Goal: Transaction & Acquisition: Subscribe to service/newsletter

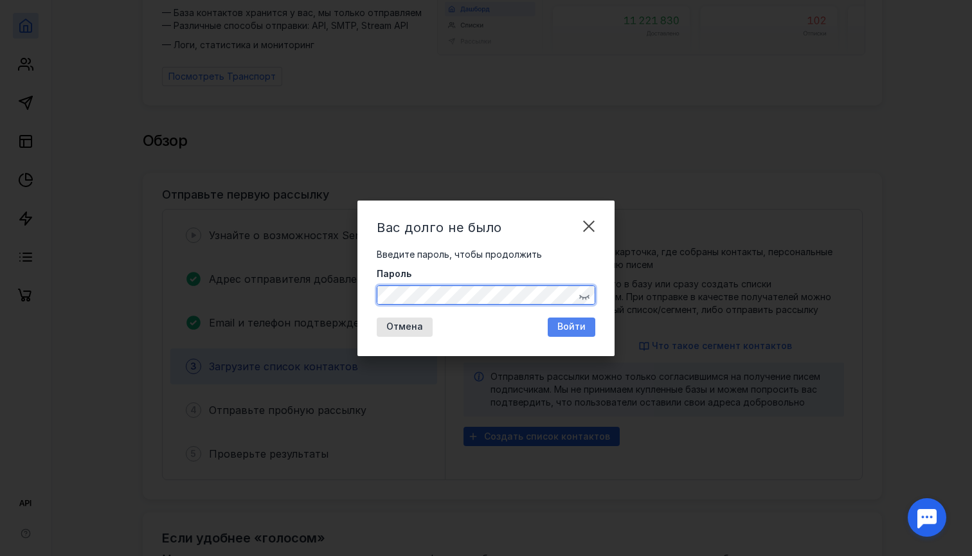
click at [577, 321] on div "Войти" at bounding box center [572, 327] width 48 height 19
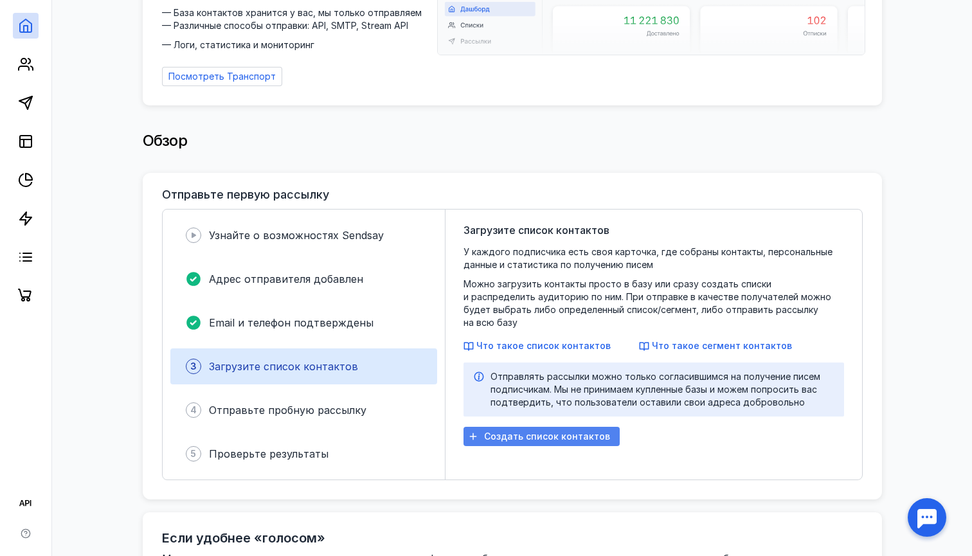
click at [525, 430] on div "Создать список контактов" at bounding box center [542, 436] width 156 height 19
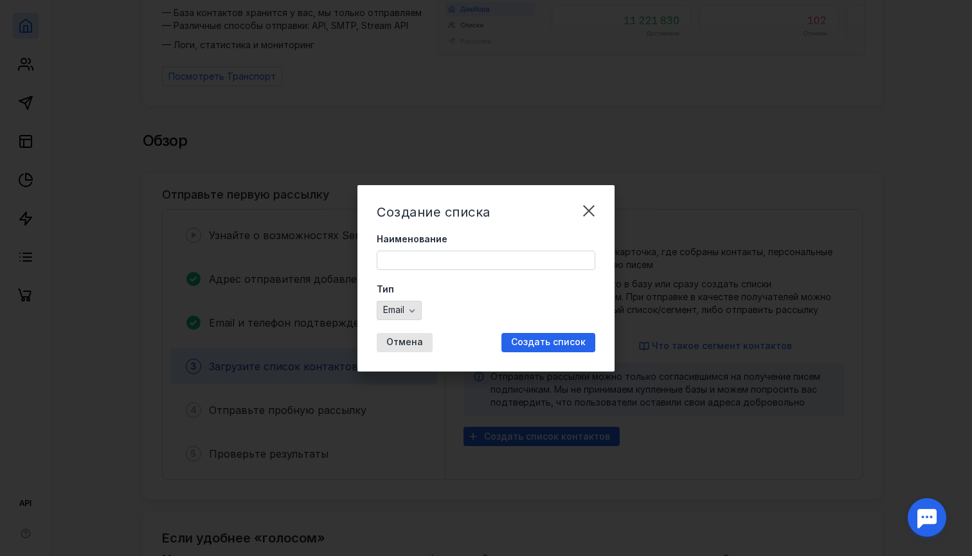
click at [411, 316] on div "button" at bounding box center [412, 310] width 13 height 13
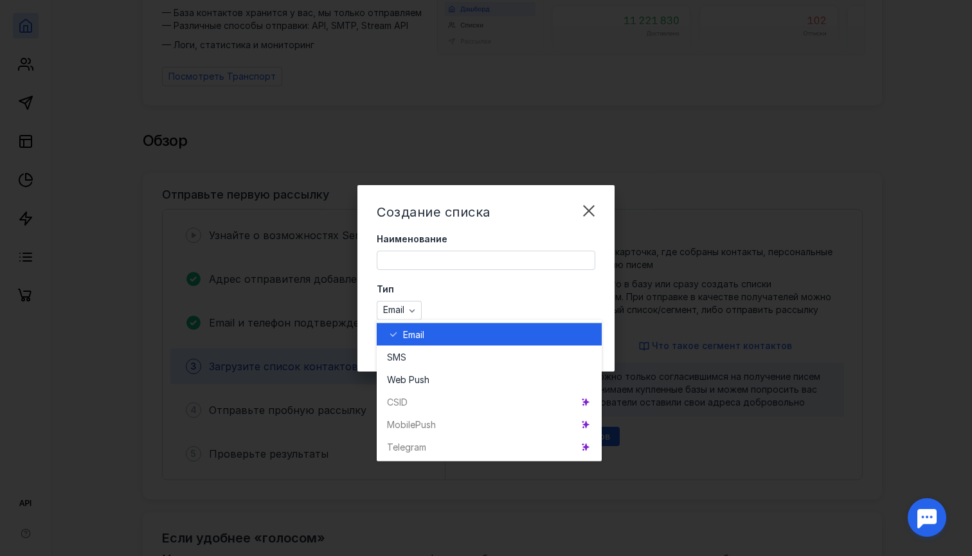
click at [421, 343] on div "Email" at bounding box center [489, 334] width 204 height 23
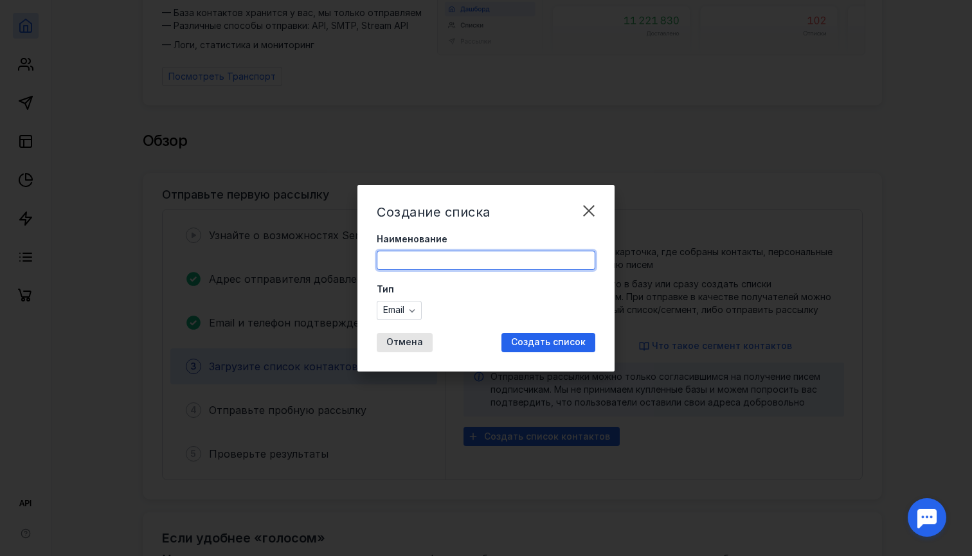
click at [461, 261] on input "Наименование" at bounding box center [485, 260] width 217 height 18
type input "Покупатели"
click at [536, 342] on span "Создать список" at bounding box center [548, 342] width 75 height 11
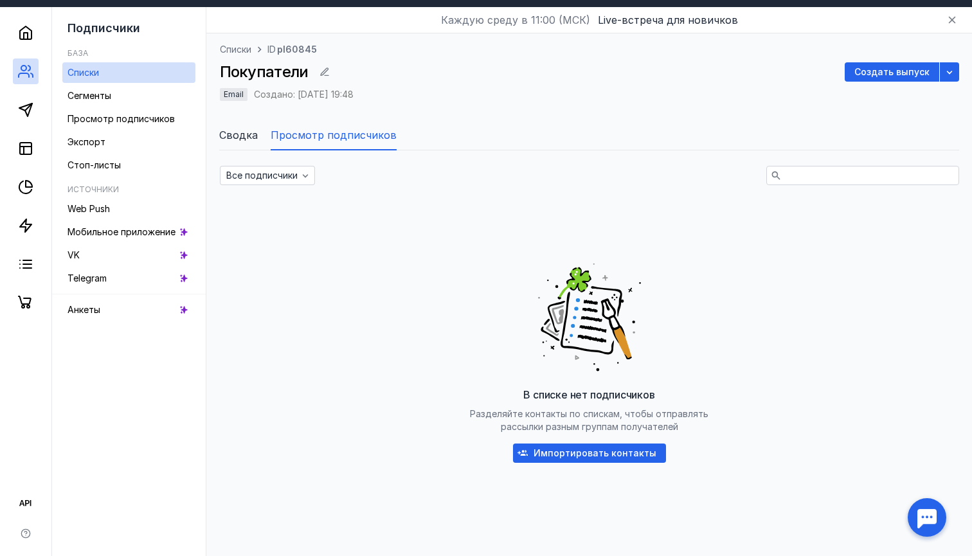
scroll to position [40, 0]
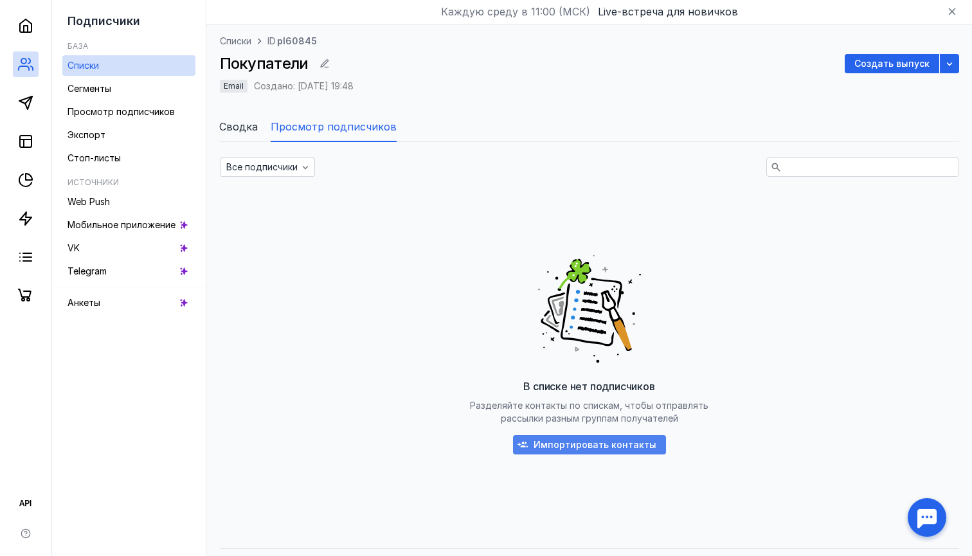
click at [614, 450] on span "Импортировать контакты" at bounding box center [595, 445] width 123 height 11
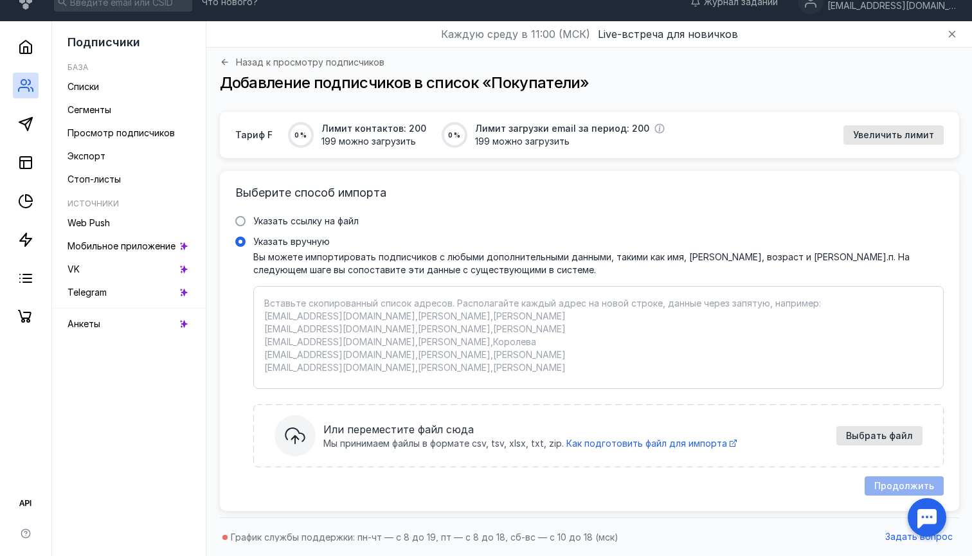
scroll to position [17, 0]
click at [19, 84] on icon at bounding box center [25, 85] width 15 height 15
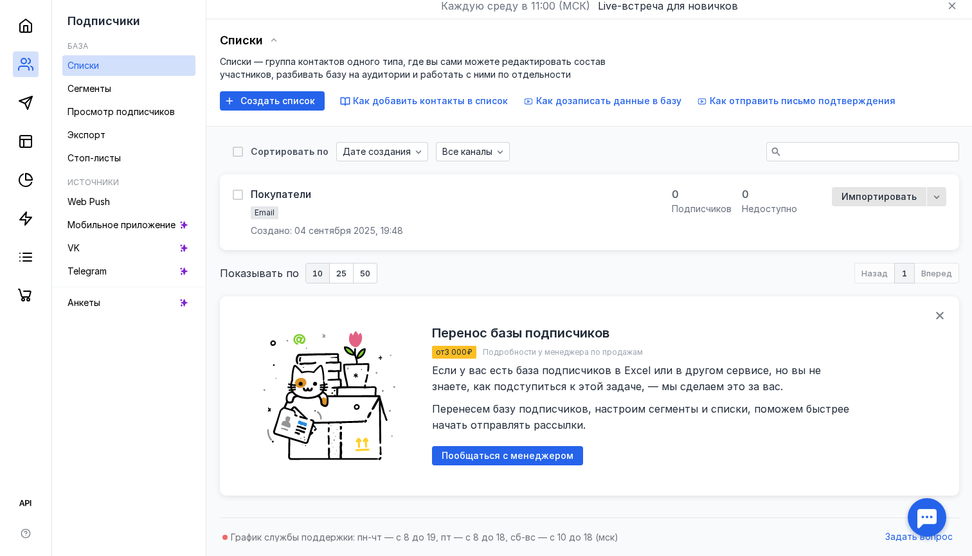
scroll to position [46, 0]
click at [91, 307] on span "Анкеты" at bounding box center [84, 302] width 33 height 11
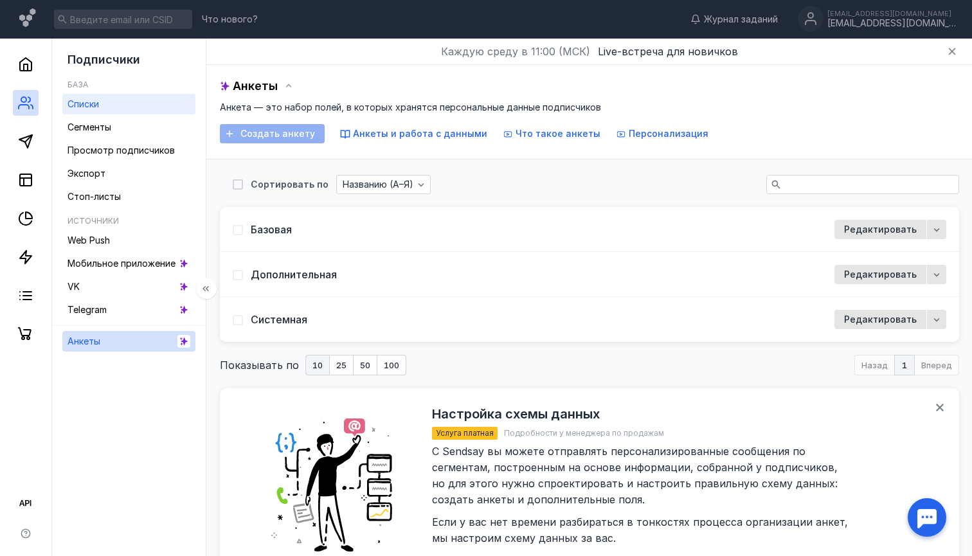
click at [89, 102] on span "Списки" at bounding box center [84, 103] width 32 height 11
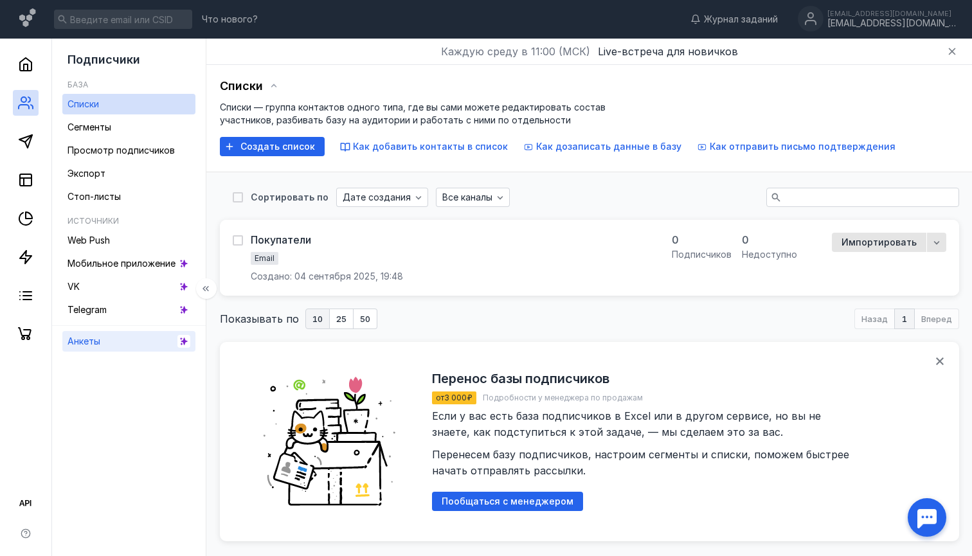
click at [111, 341] on link "Анкеты" at bounding box center [128, 341] width 133 height 21
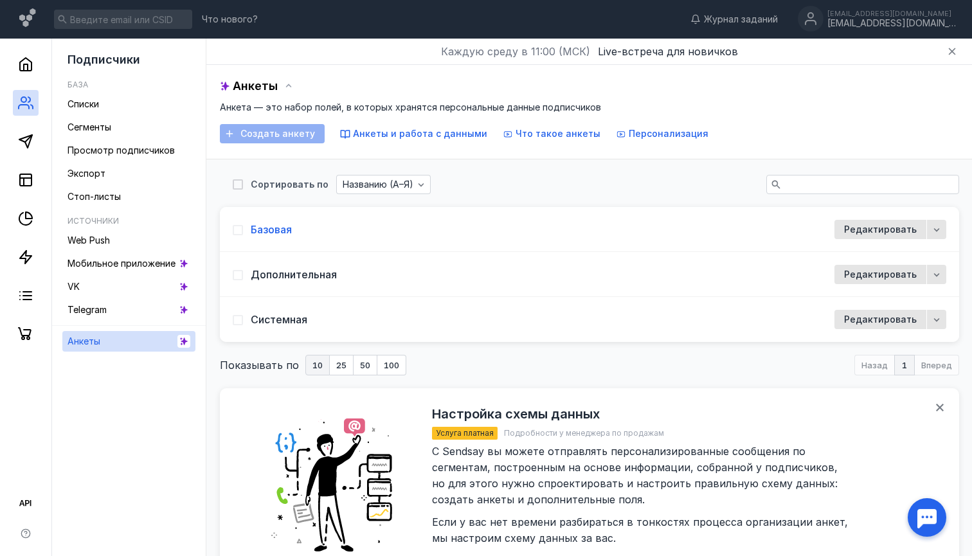
click at [272, 230] on link "Базовая" at bounding box center [271, 229] width 41 height 14
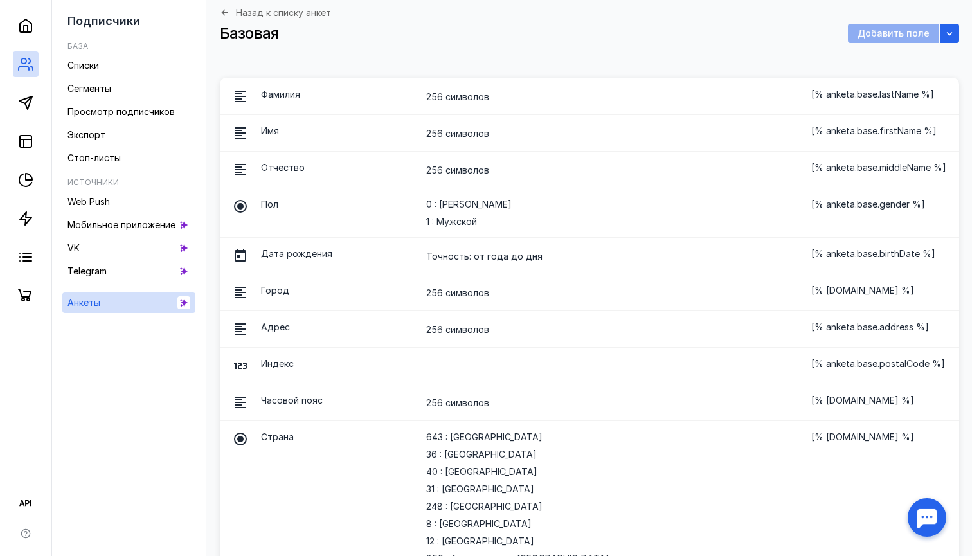
scroll to position [59, 0]
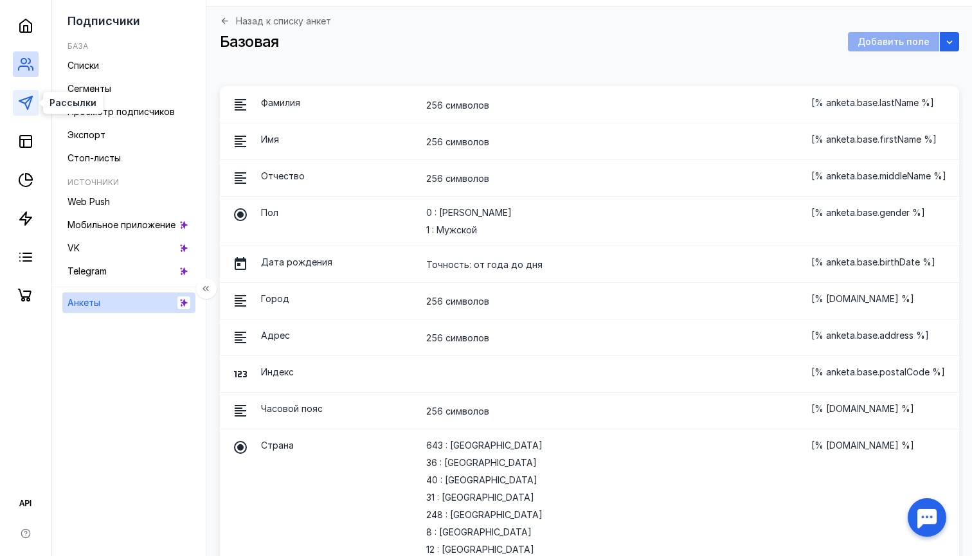
click at [26, 104] on polygon at bounding box center [25, 102] width 13 height 13
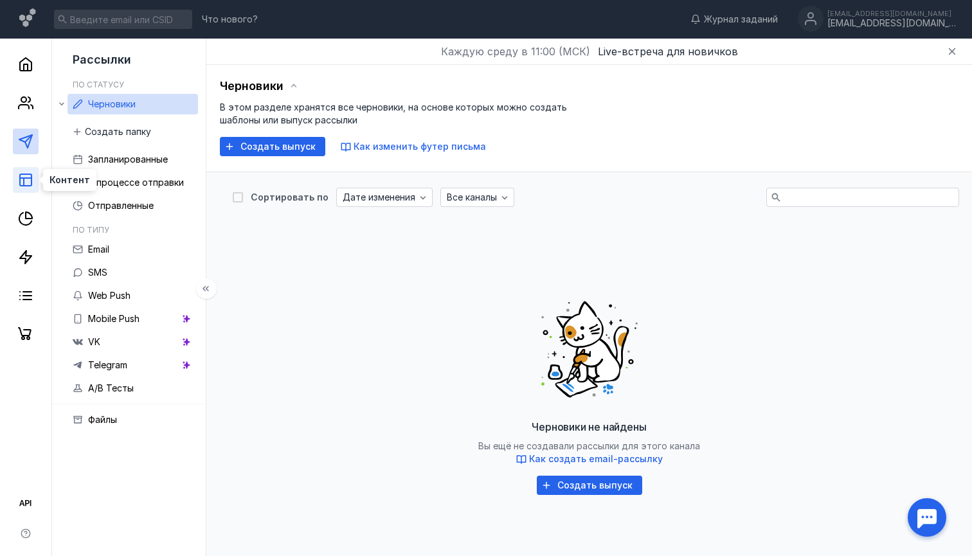
click at [21, 180] on icon at bounding box center [25, 179] width 15 height 15
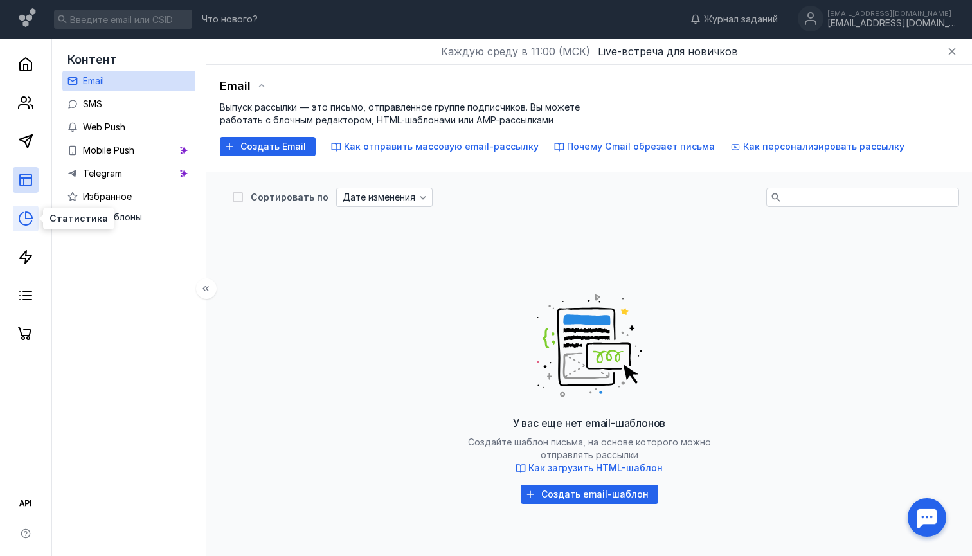
click at [27, 221] on icon at bounding box center [25, 218] width 15 height 15
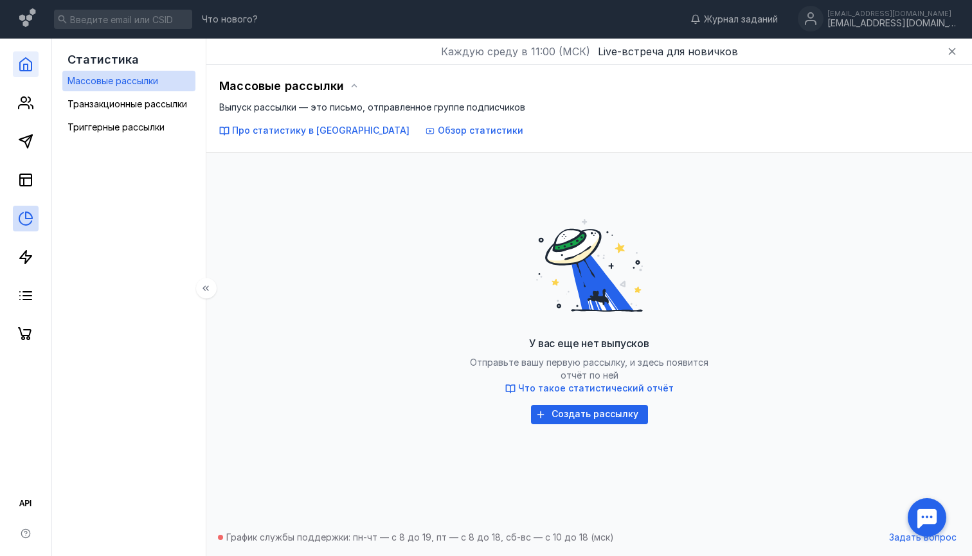
click at [23, 68] on icon at bounding box center [25, 64] width 15 height 15
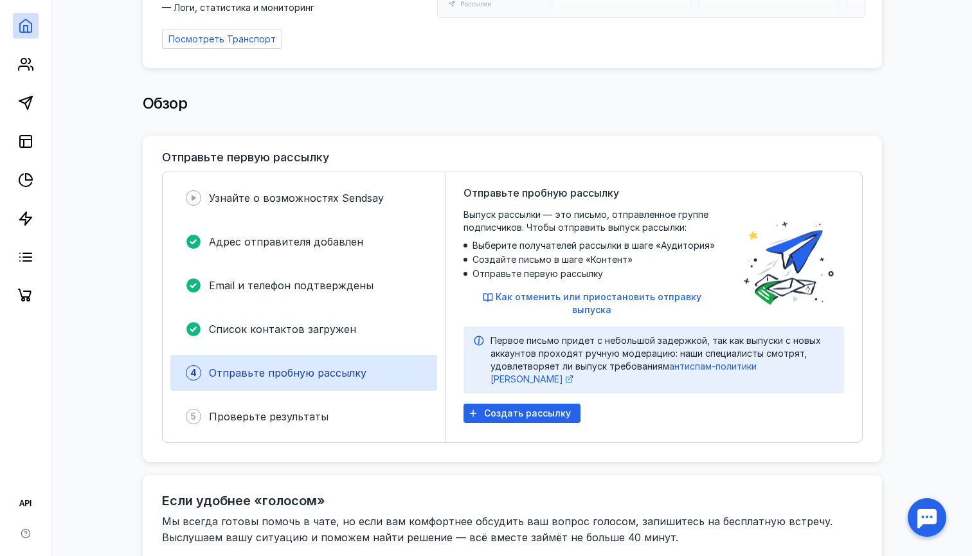
scroll to position [195, 0]
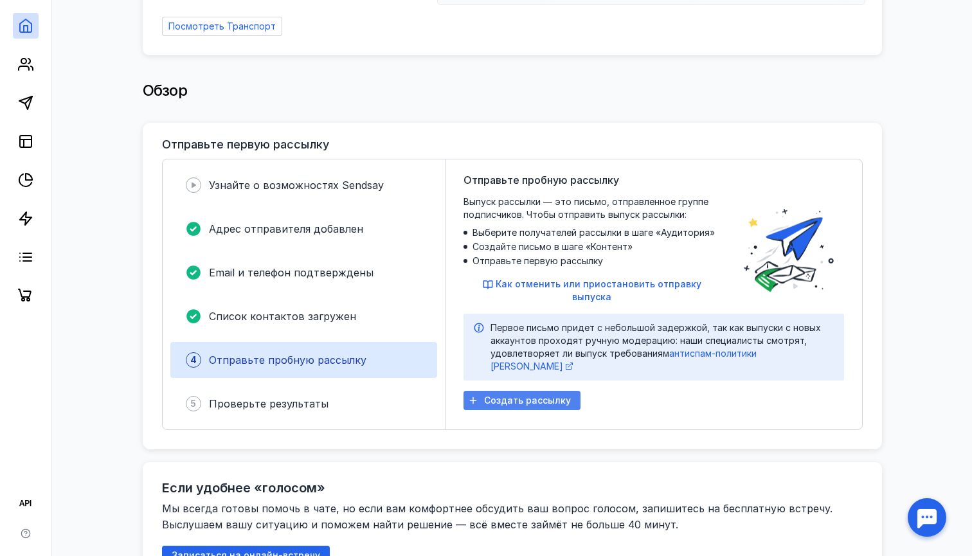
click at [487, 395] on span "Создать рассылку" at bounding box center [527, 400] width 87 height 11
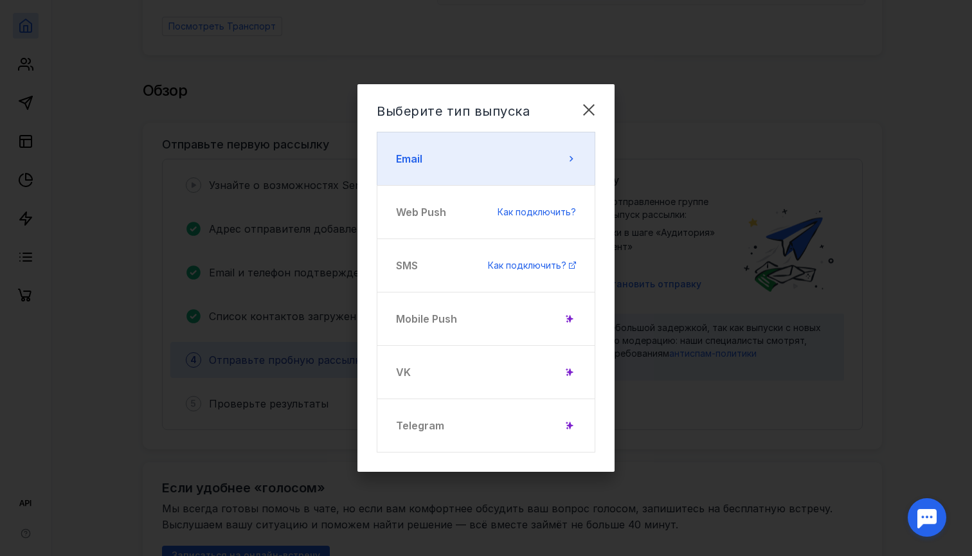
click at [494, 176] on button "Email" at bounding box center [486, 159] width 219 height 54
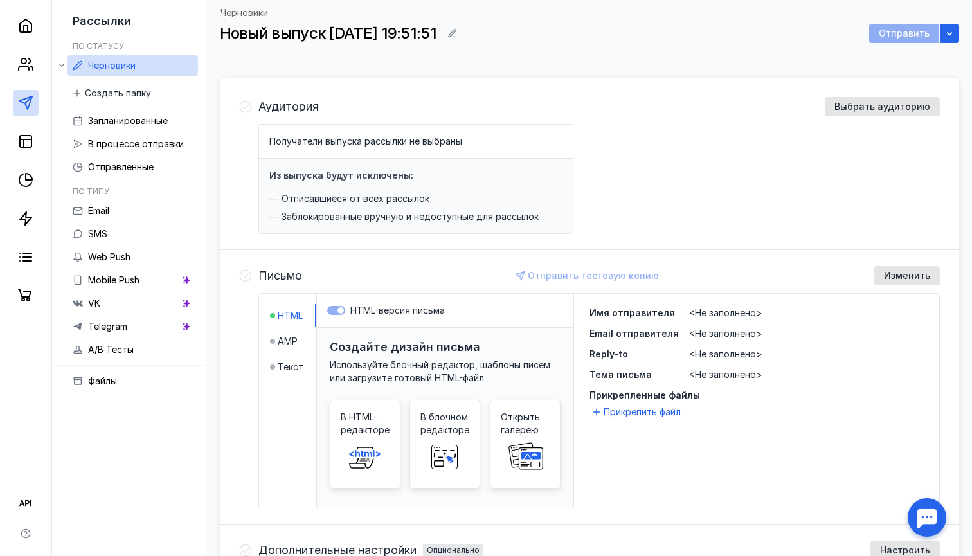
scroll to position [69, 0]
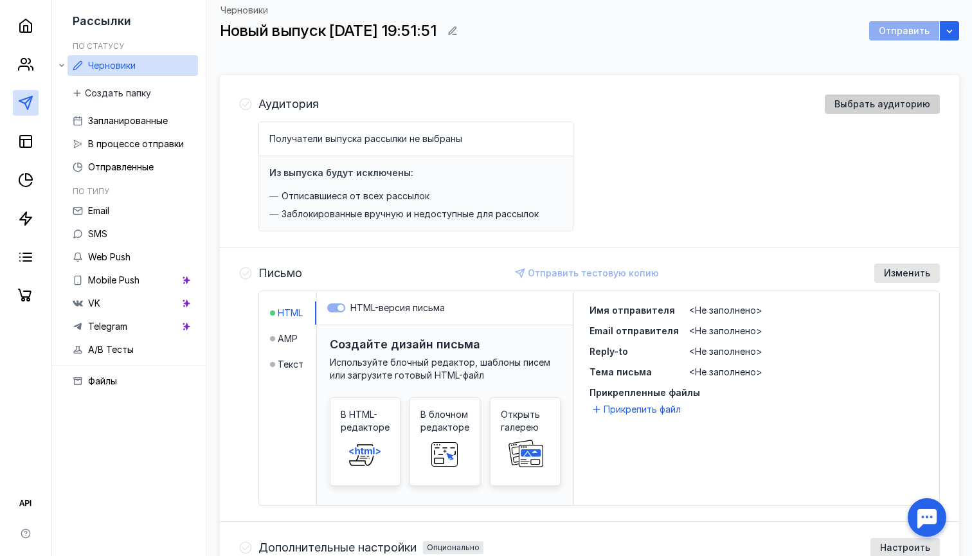
click at [847, 108] on span "Выбрать аудиторию" at bounding box center [883, 104] width 96 height 11
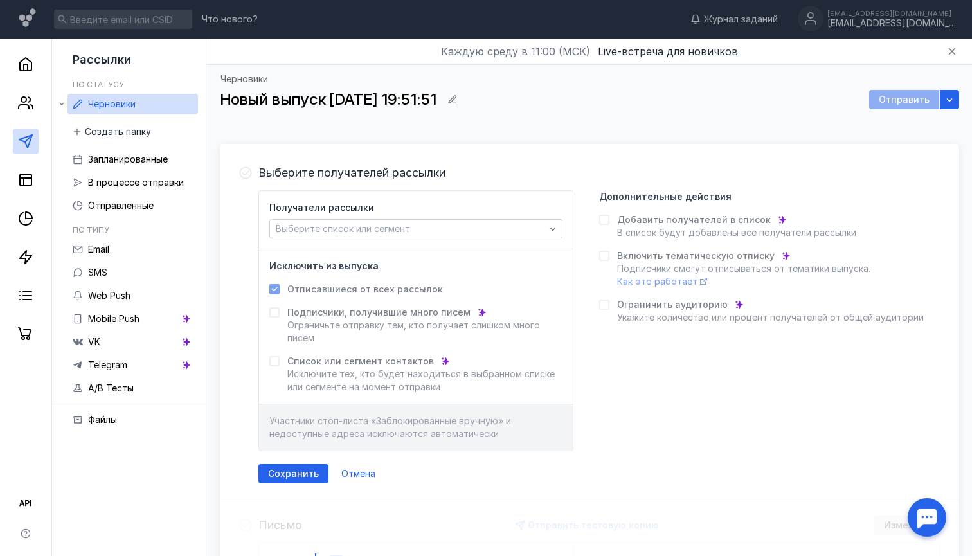
scroll to position [0, 0]
click at [327, 233] on span "Выберите список или сегмент" at bounding box center [343, 228] width 134 height 11
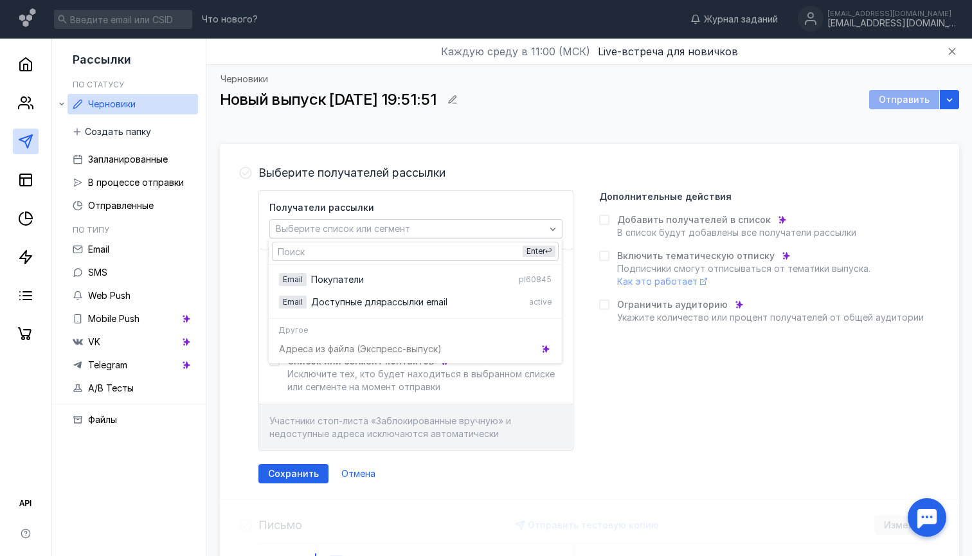
click at [345, 348] on div "Адреса из файла (Э кспресс-выпуск)" at bounding box center [415, 349] width 293 height 23
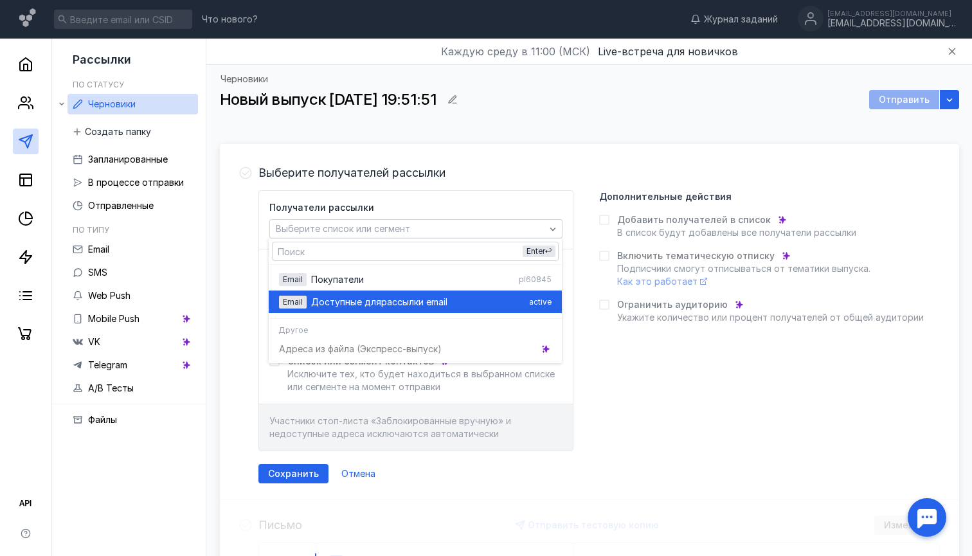
click at [351, 304] on span "Доступные для" at bounding box center [346, 302] width 70 height 13
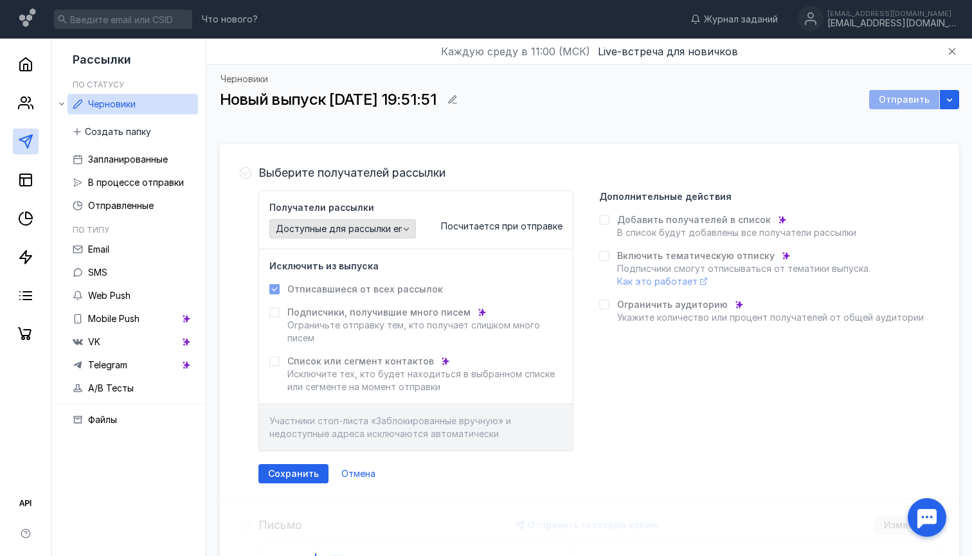
click at [325, 234] on div "Доступные для рассылки email" at bounding box center [342, 228] width 147 height 19
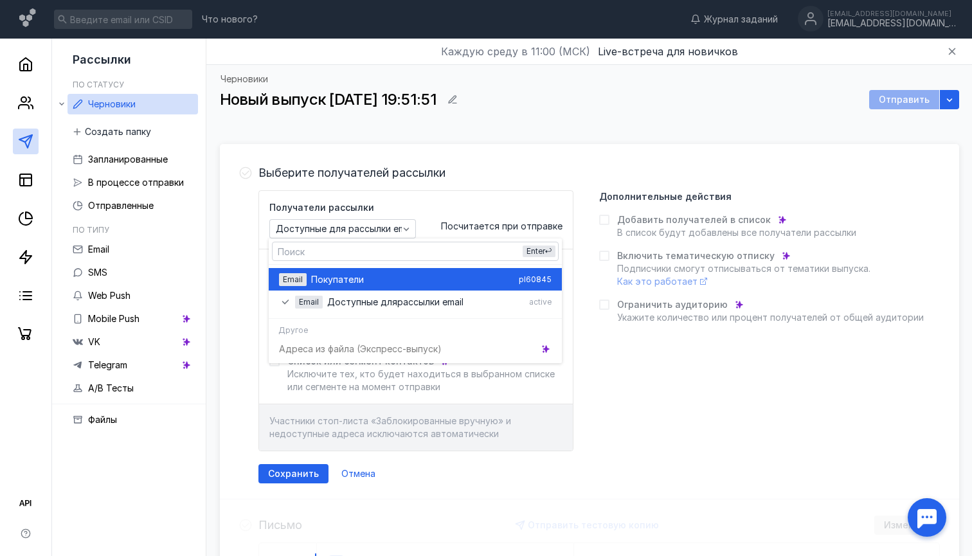
click at [319, 281] on span "Покупатели" at bounding box center [337, 279] width 53 height 13
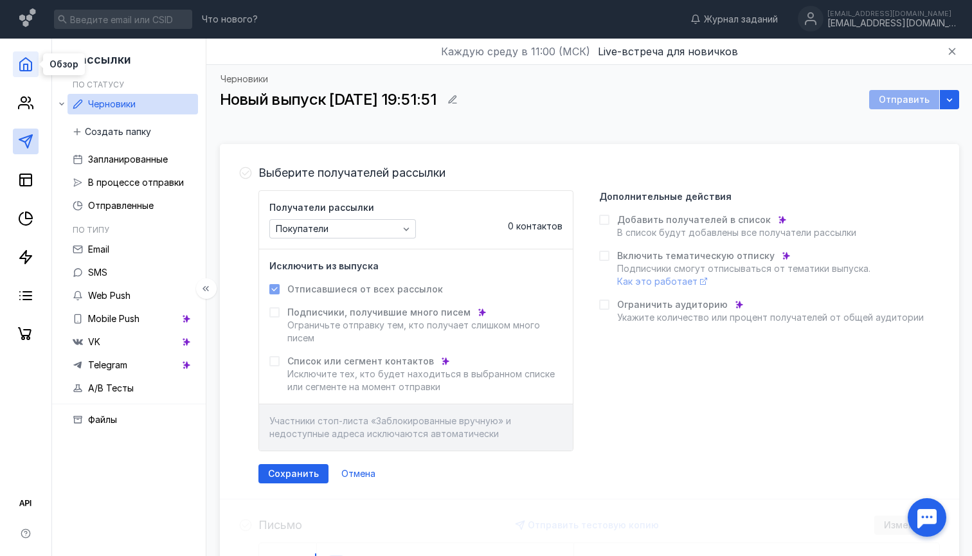
click at [29, 60] on icon at bounding box center [26, 64] width 12 height 13
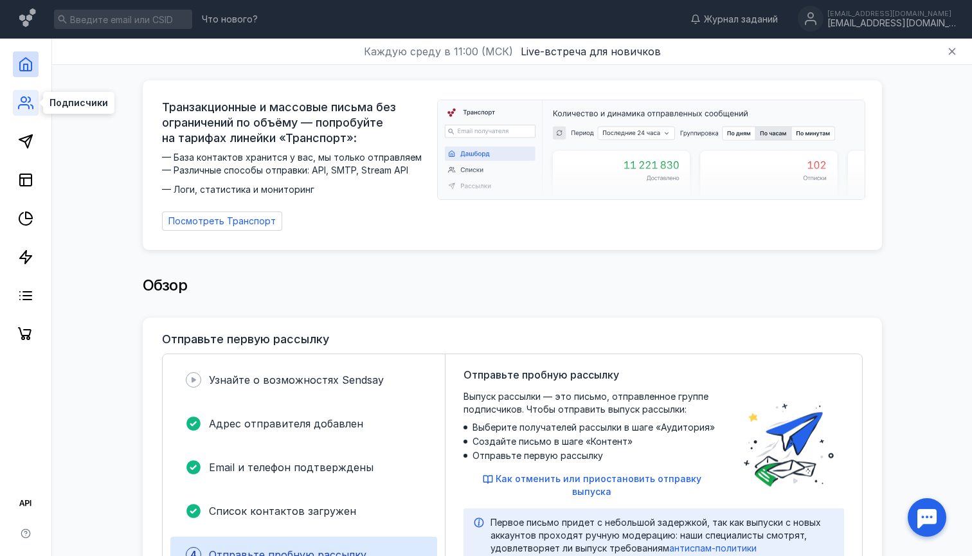
click at [22, 102] on circle at bounding box center [23, 99] width 5 height 5
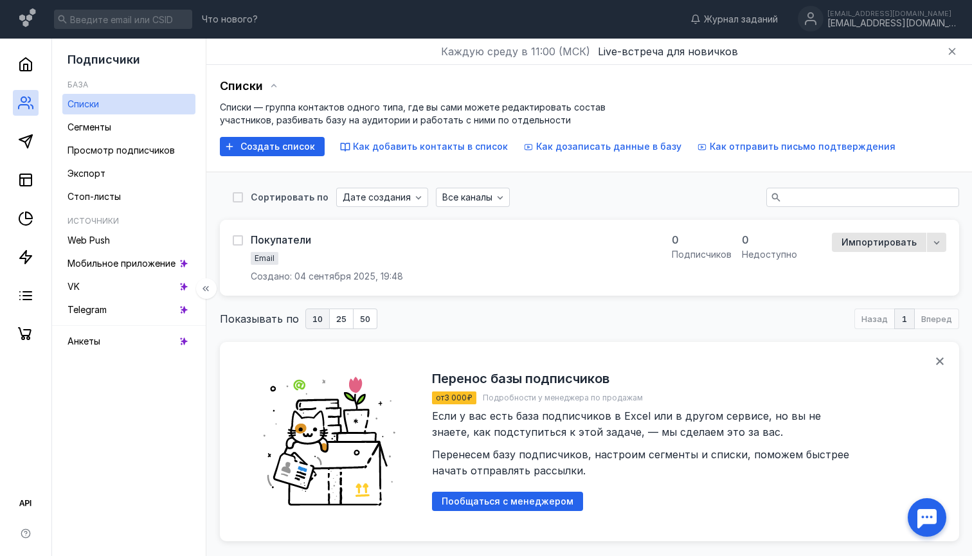
click at [99, 105] on span "Списки" at bounding box center [84, 103] width 32 height 11
click at [292, 238] on div "Покупатели" at bounding box center [281, 239] width 60 height 13
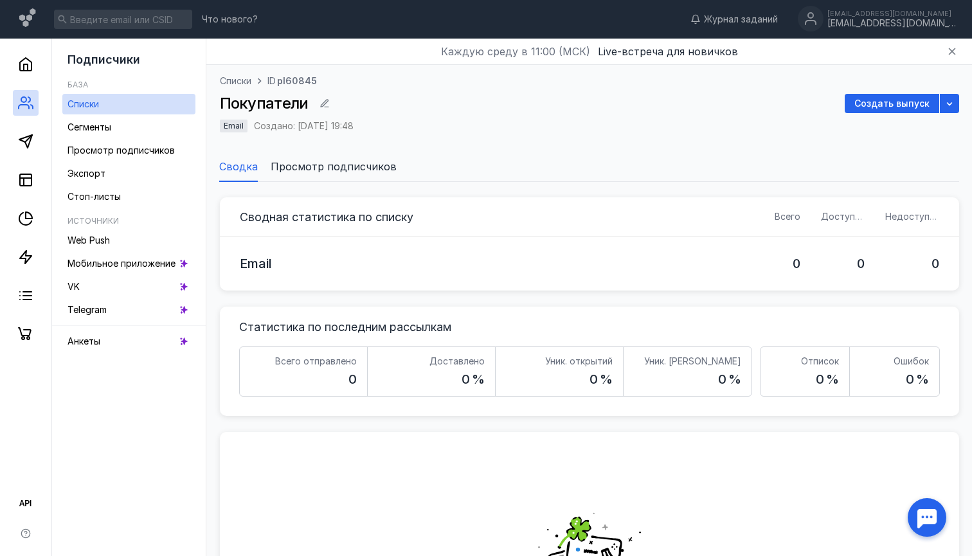
click at [308, 174] on li "Просмотр подписчиков" at bounding box center [334, 166] width 126 height 31
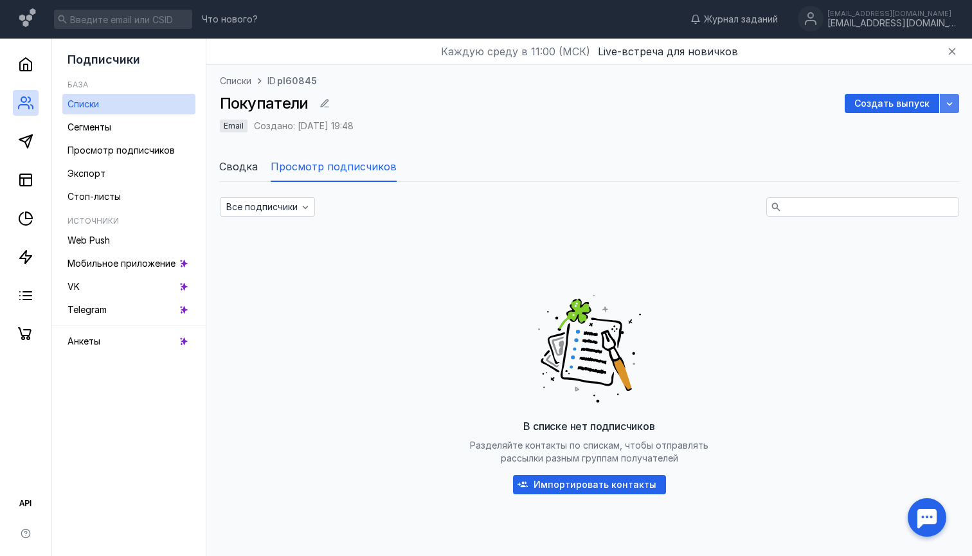
click at [948, 100] on icon "button" at bounding box center [950, 103] width 10 height 10
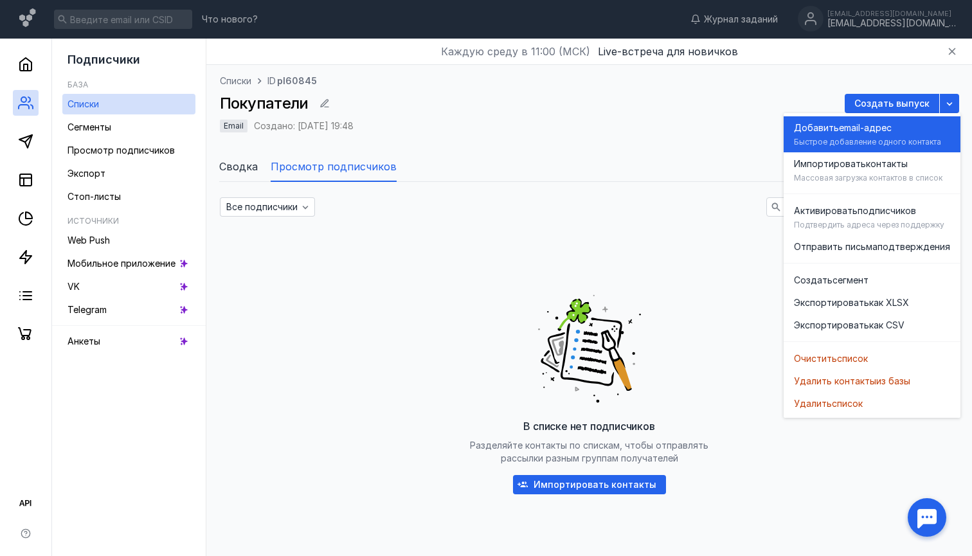
click at [855, 138] on div "Быстрое добавление одного контакта" at bounding box center [867, 142] width 147 height 10
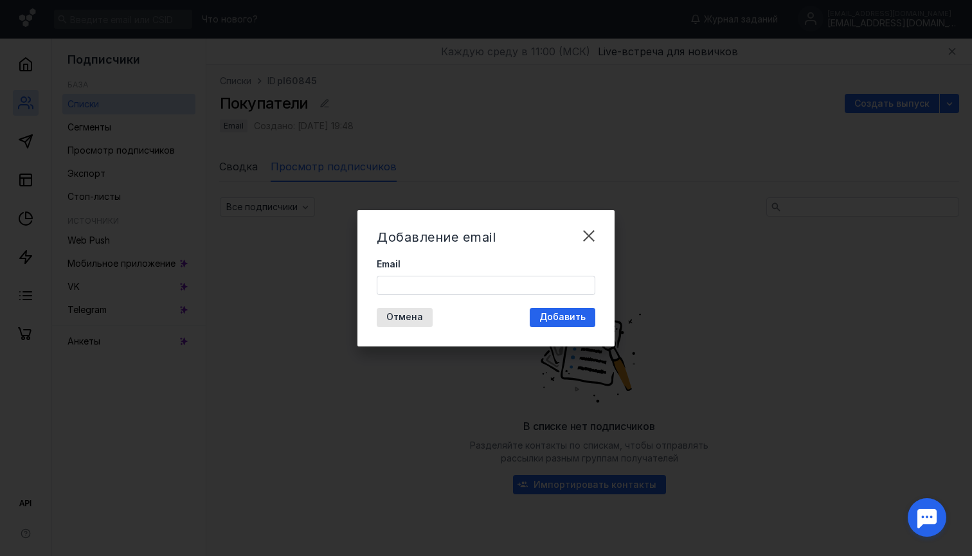
click at [492, 293] on input "Email" at bounding box center [485, 286] width 217 height 18
type input "ш"
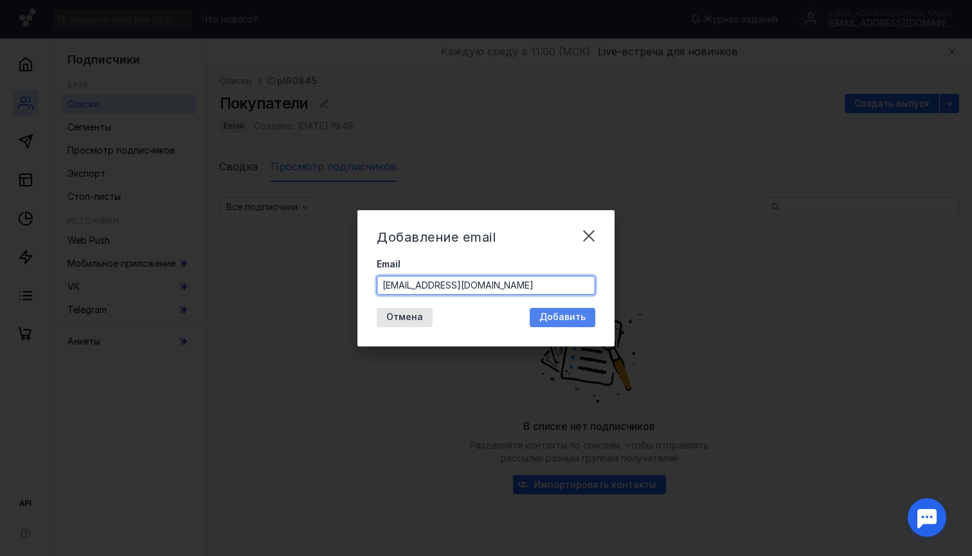
type input "[EMAIL_ADDRESS][DOMAIN_NAME]"
click at [566, 318] on span "Добавить" at bounding box center [563, 317] width 46 height 11
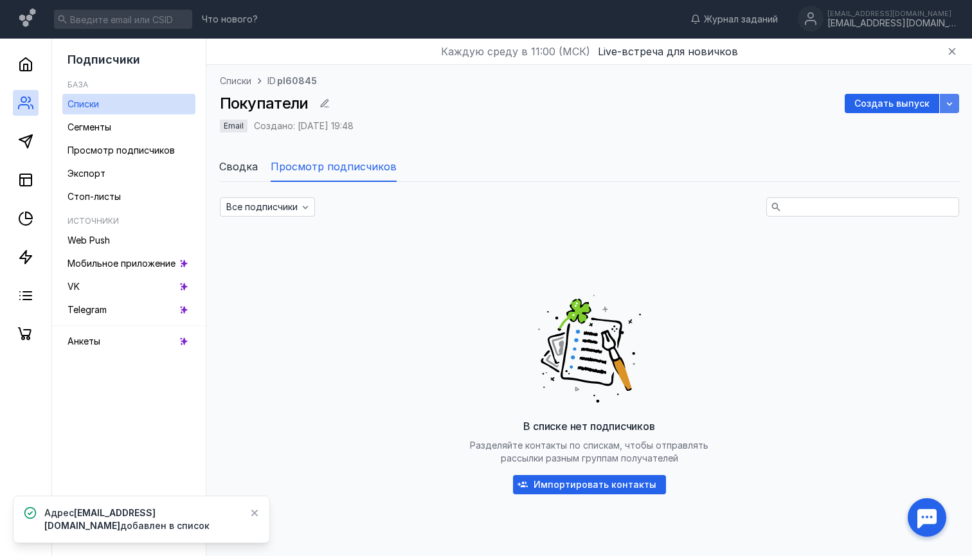
click at [955, 102] on div "button" at bounding box center [949, 103] width 13 height 13
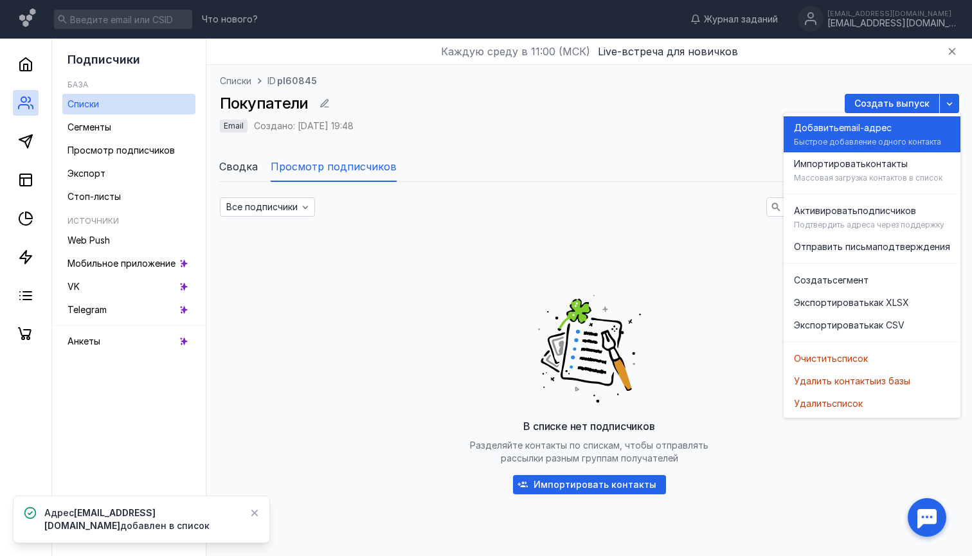
click at [900, 129] on div "Добавить email-адрес" at bounding box center [872, 128] width 156 height 13
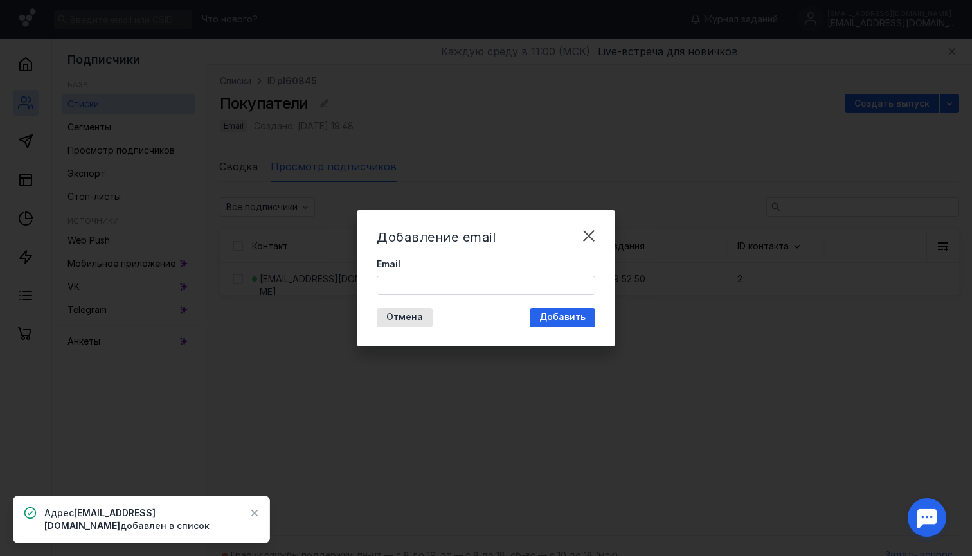
click at [503, 291] on input "Email" at bounding box center [485, 286] width 217 height 18
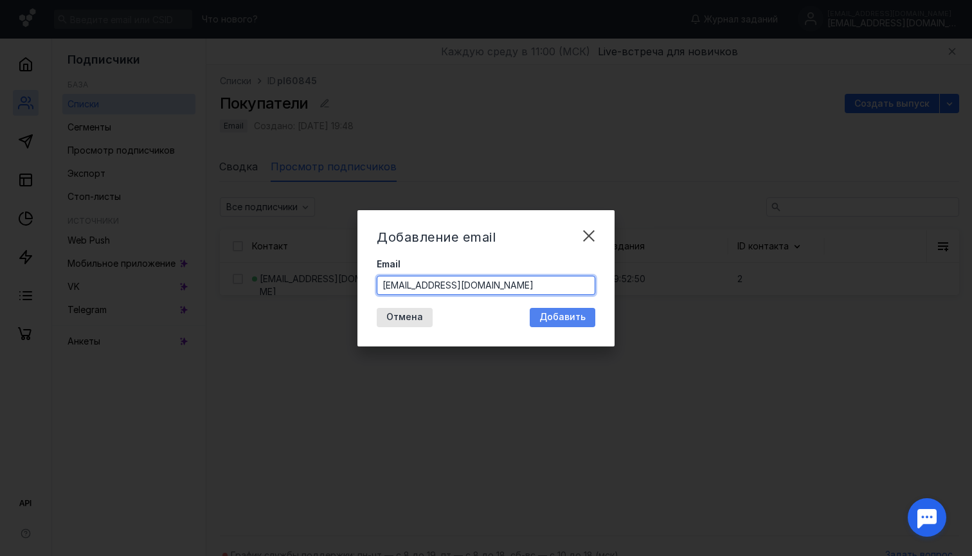
type input "[EMAIL_ADDRESS][DOMAIN_NAME]"
click at [550, 322] on span "Добавить" at bounding box center [563, 317] width 46 height 11
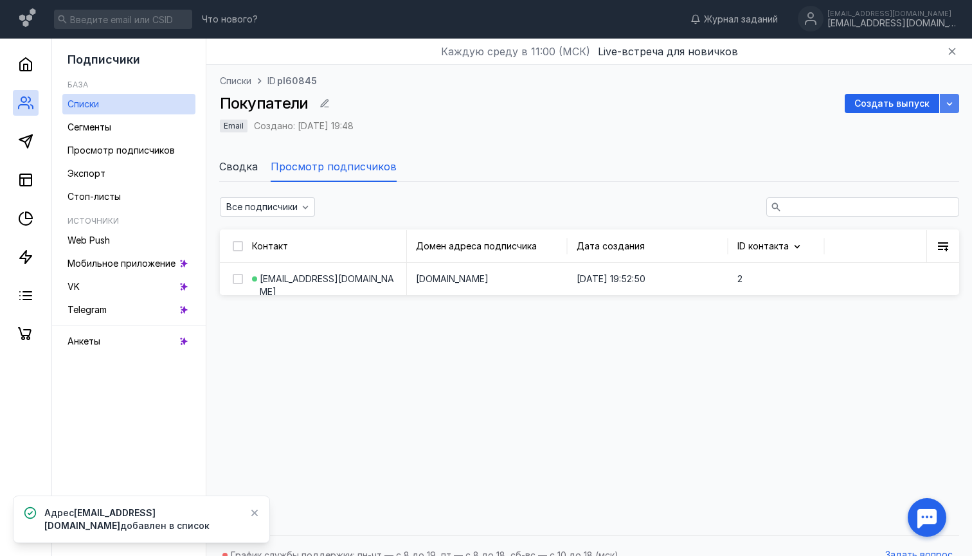
click at [950, 103] on icon "button" at bounding box center [950, 103] width 10 height 10
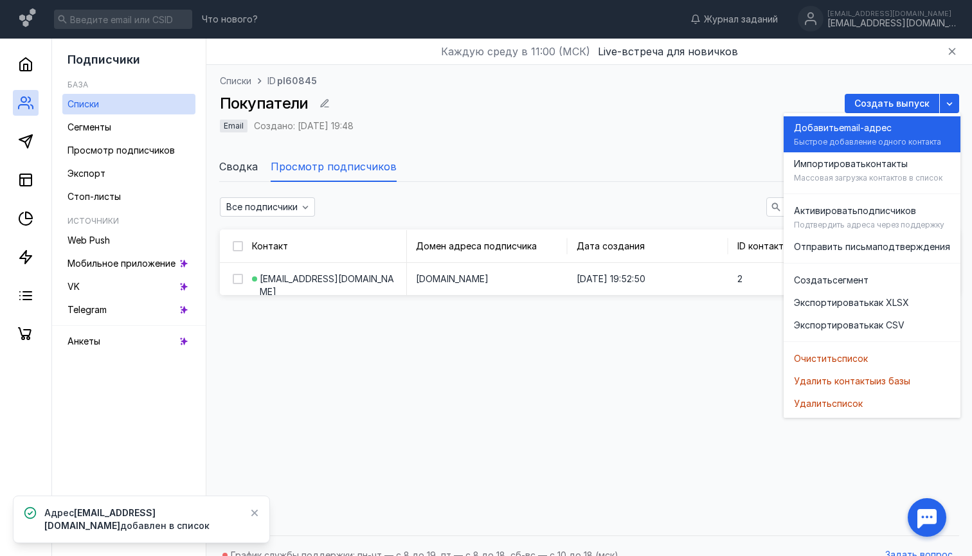
click at [889, 130] on span "email-адрес" at bounding box center [865, 128] width 53 height 13
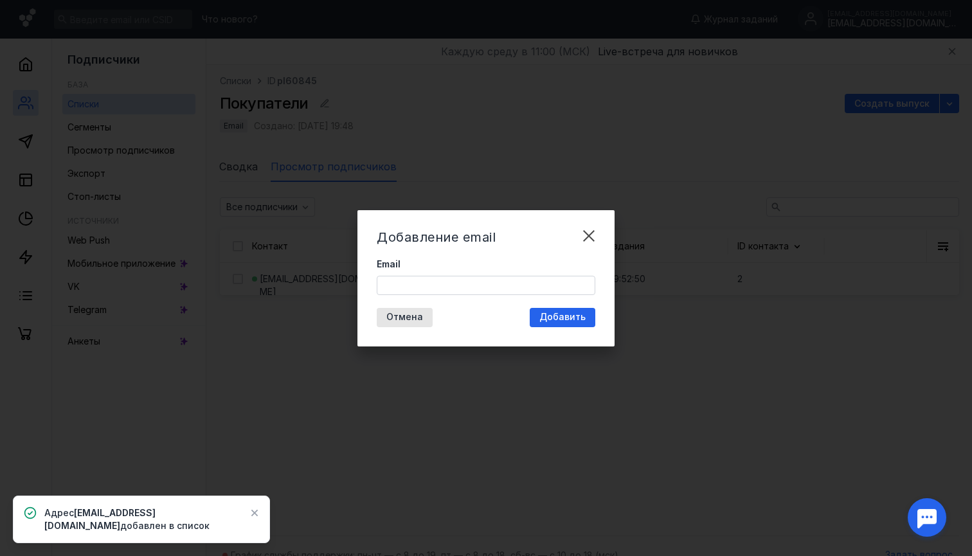
click at [547, 288] on input "Email" at bounding box center [485, 286] width 217 height 18
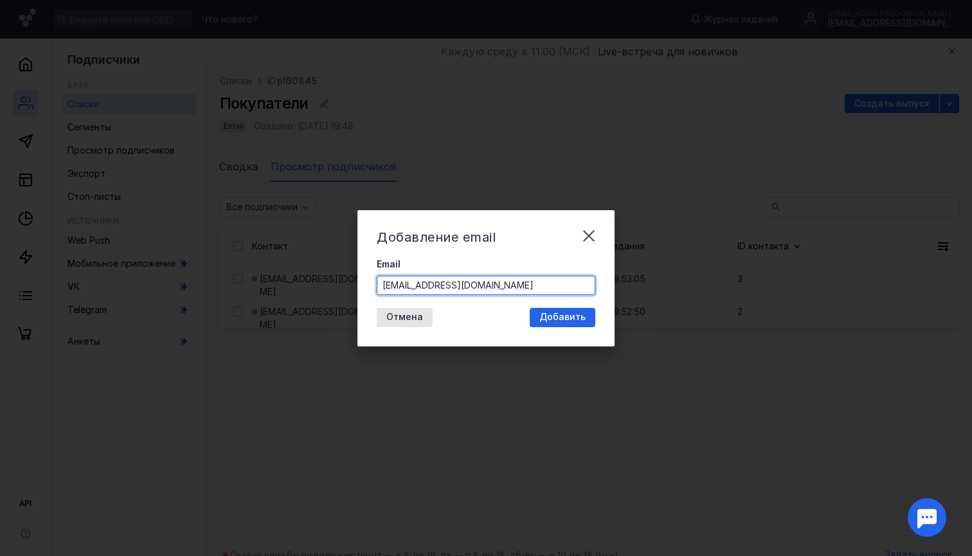
type input "[EMAIL_ADDRESS][DOMAIN_NAME]"
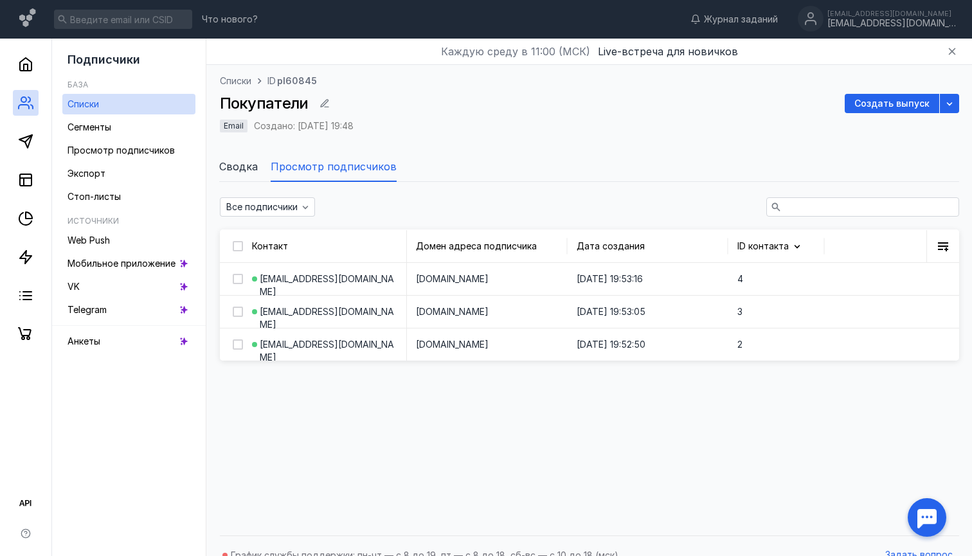
click at [541, 154] on ul "Сводка Просмотр подписчиков" at bounding box center [589, 166] width 740 height 31
click at [860, 104] on span "Создать выпуск" at bounding box center [892, 103] width 75 height 11
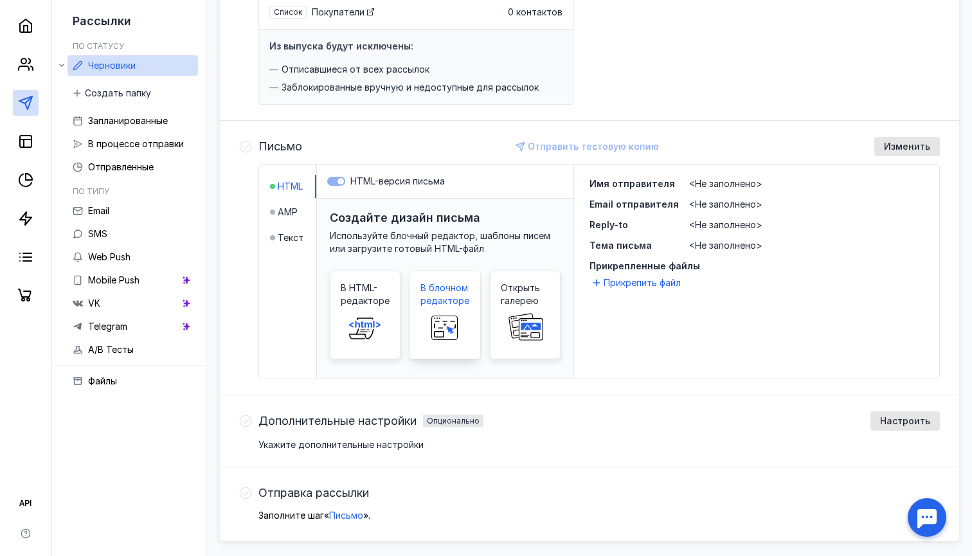
scroll to position [222, 0]
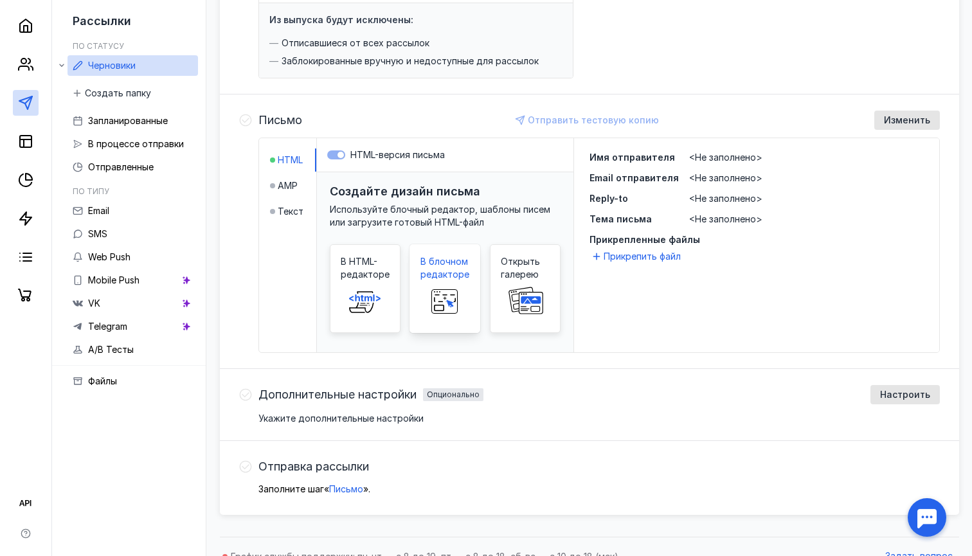
click at [446, 271] on span "В блочном редакторе" at bounding box center [445, 268] width 49 height 26
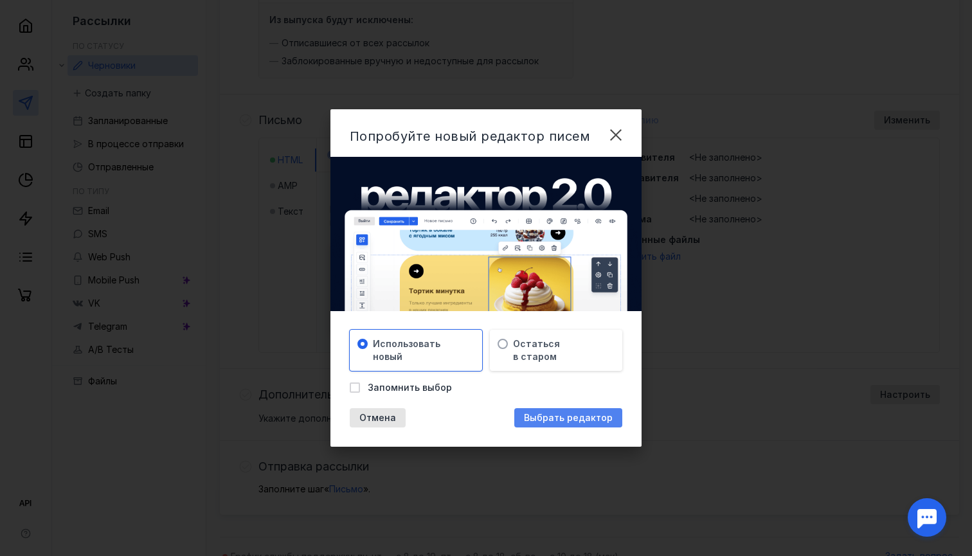
click at [545, 413] on span "Выбрать редактор" at bounding box center [568, 418] width 89 height 11
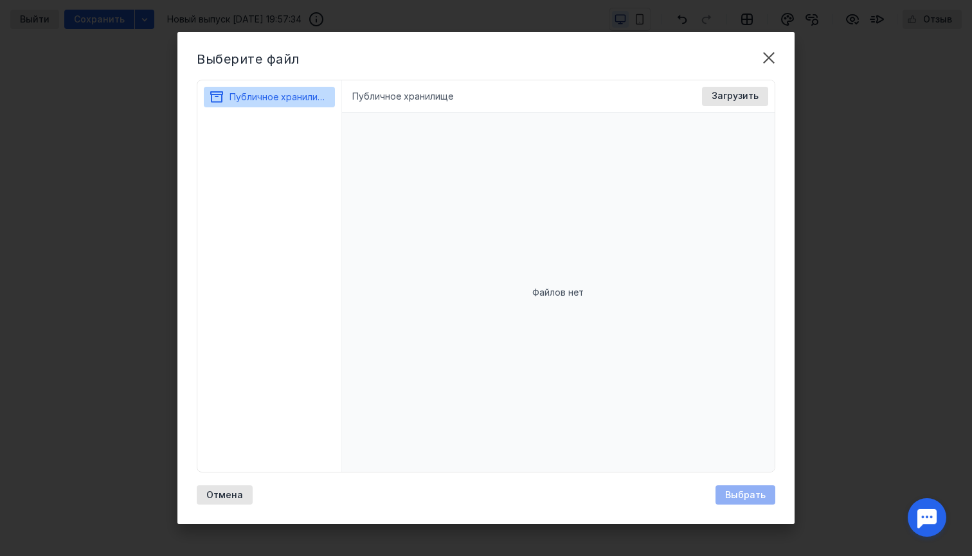
click at [575, 277] on div "Файлов нет" at bounding box center [558, 292] width 433 height 359
click at [284, 91] on span "Публичное хранилище" at bounding box center [280, 96] width 101 height 11
click at [322, 96] on icon at bounding box center [322, 97] width 13 height 13
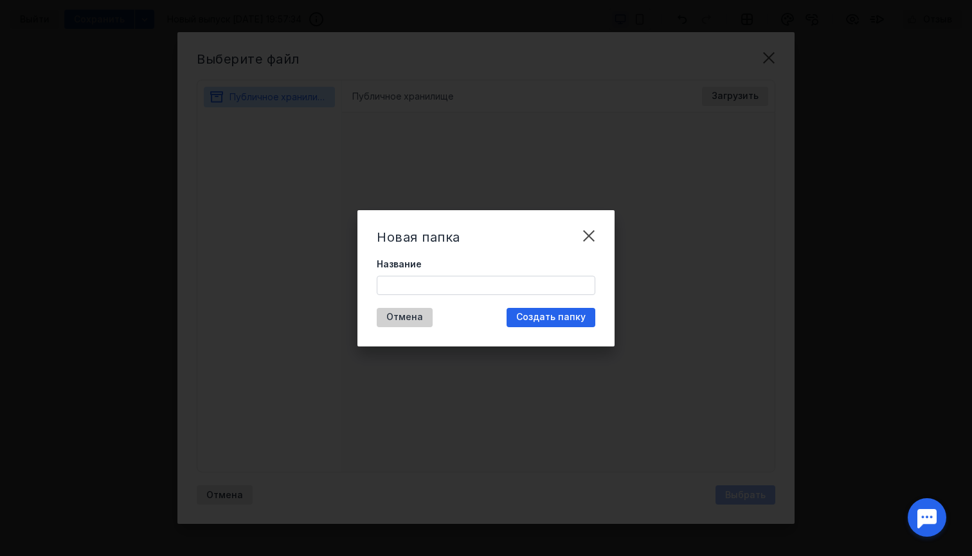
click at [405, 318] on span "Отмена" at bounding box center [404, 317] width 37 height 11
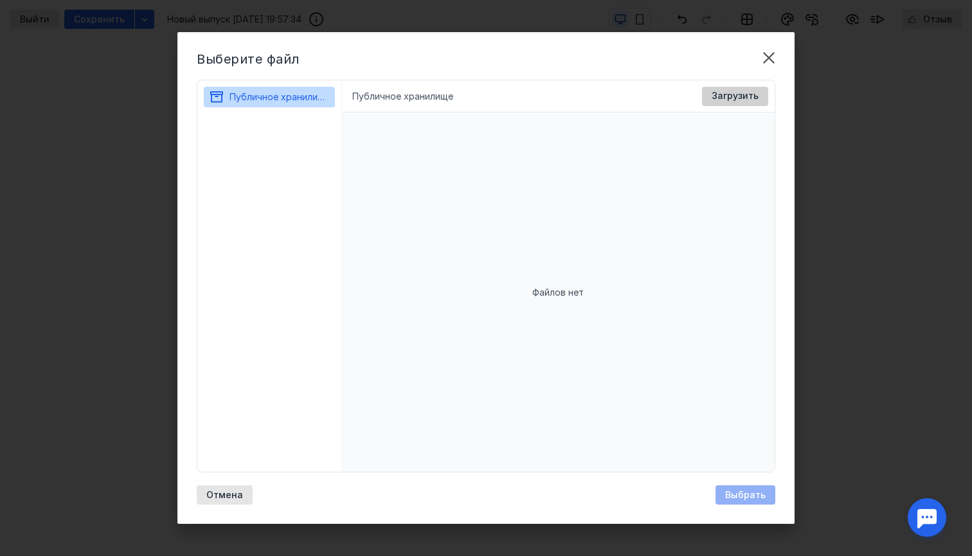
click at [727, 100] on span "Загрузить" at bounding box center [735, 96] width 47 height 11
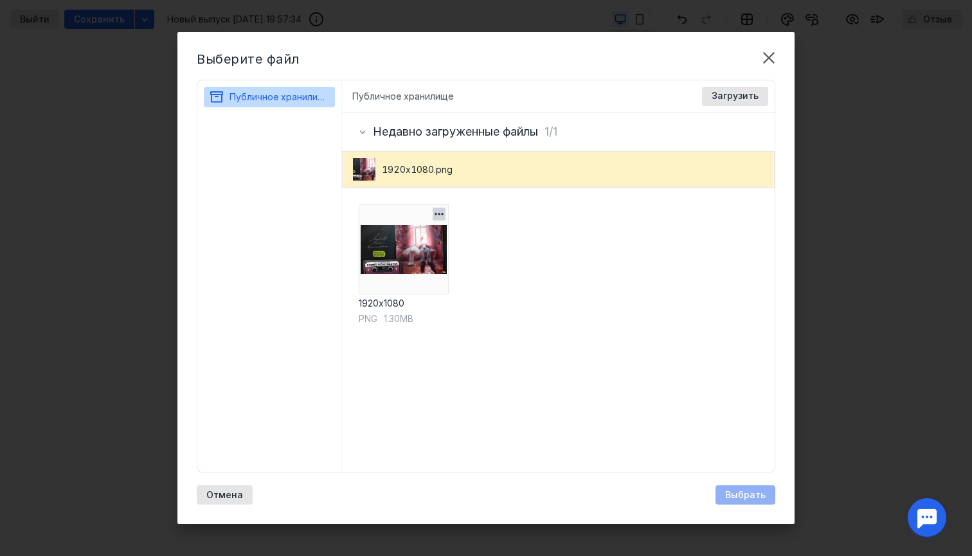
click at [435, 240] on img at bounding box center [404, 249] width 90 height 90
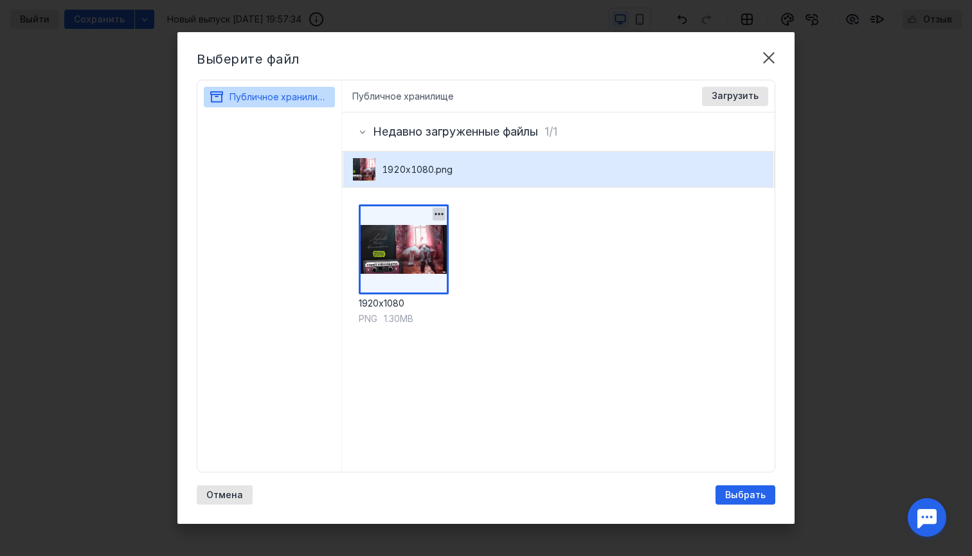
click at [442, 212] on icon "button" at bounding box center [439, 214] width 13 height 13
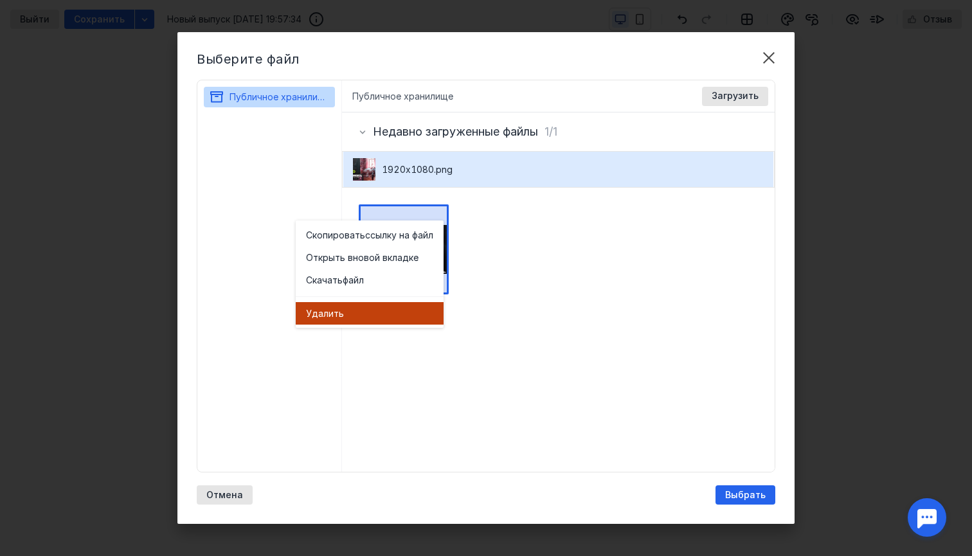
click at [350, 314] on div "Удал ить" at bounding box center [369, 313] width 127 height 13
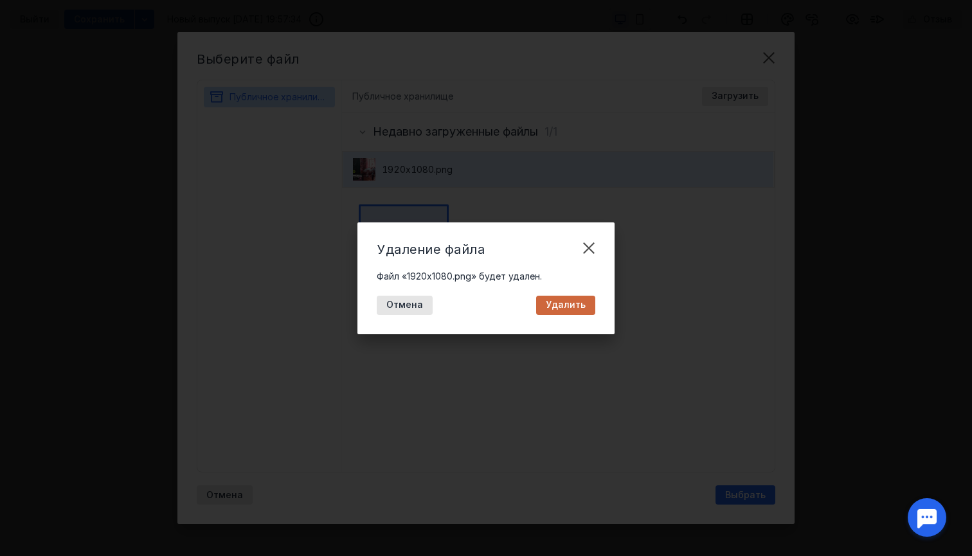
click at [553, 307] on span "Удалить" at bounding box center [566, 305] width 40 height 11
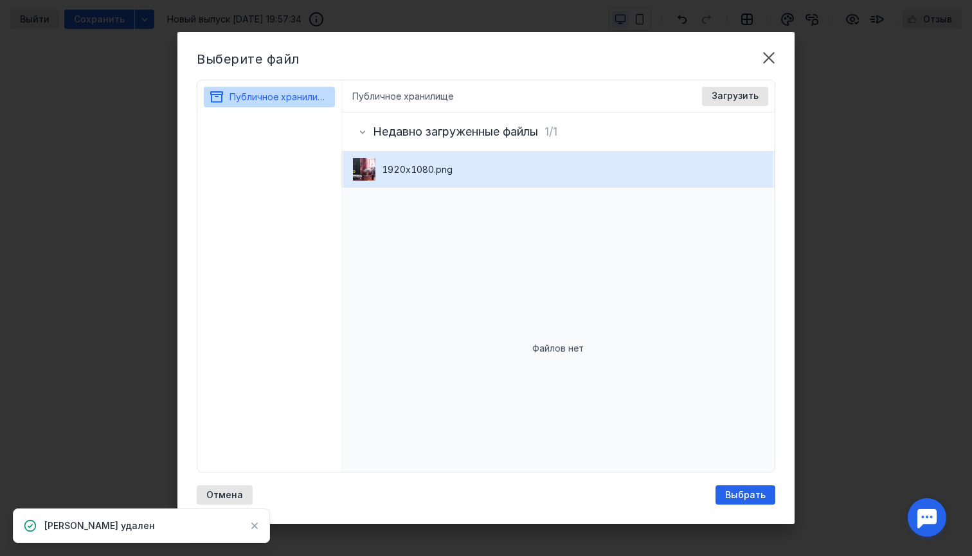
click at [470, 166] on span "1920х1080.png" at bounding box center [426, 169] width 88 height 13
click at [738, 93] on span "Загрузить" at bounding box center [735, 96] width 47 height 11
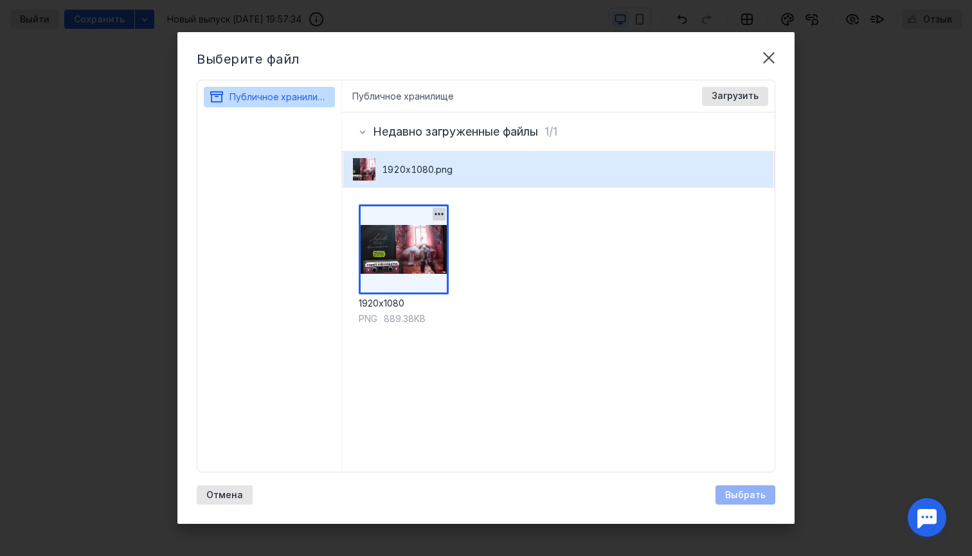
click at [407, 271] on img at bounding box center [404, 249] width 90 height 90
click at [749, 490] on span "Выбрать" at bounding box center [745, 495] width 41 height 11
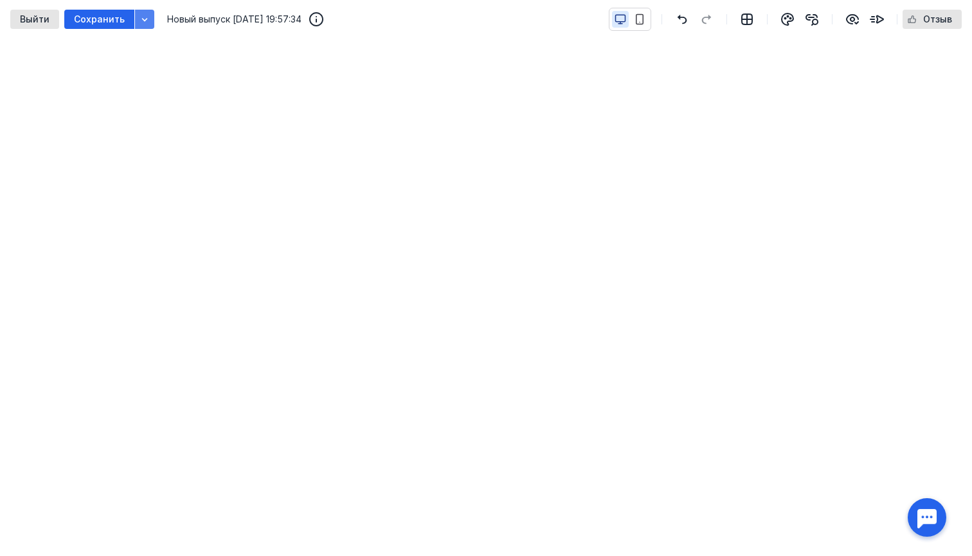
click at [140, 17] on icon "button" at bounding box center [145, 19] width 10 height 10
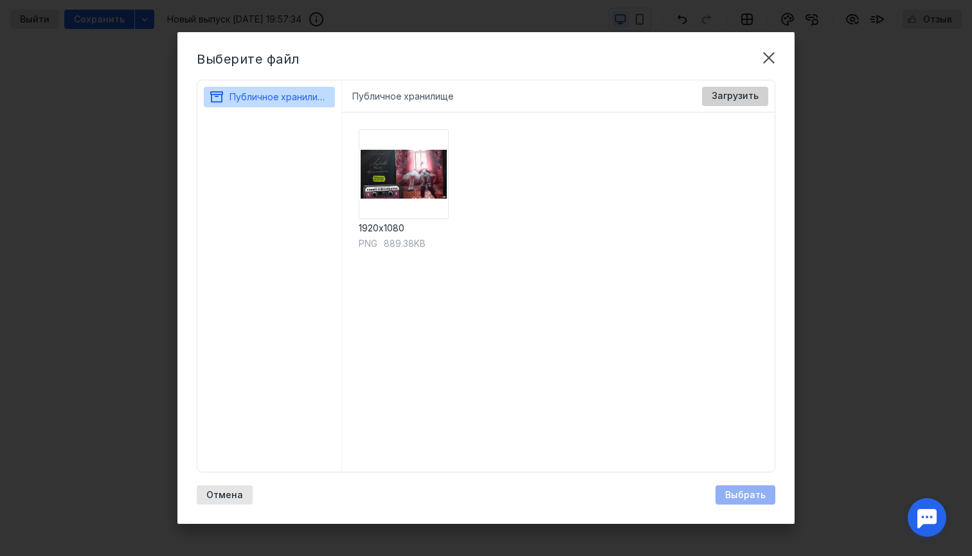
click at [727, 97] on span "Загрузить" at bounding box center [735, 96] width 47 height 11
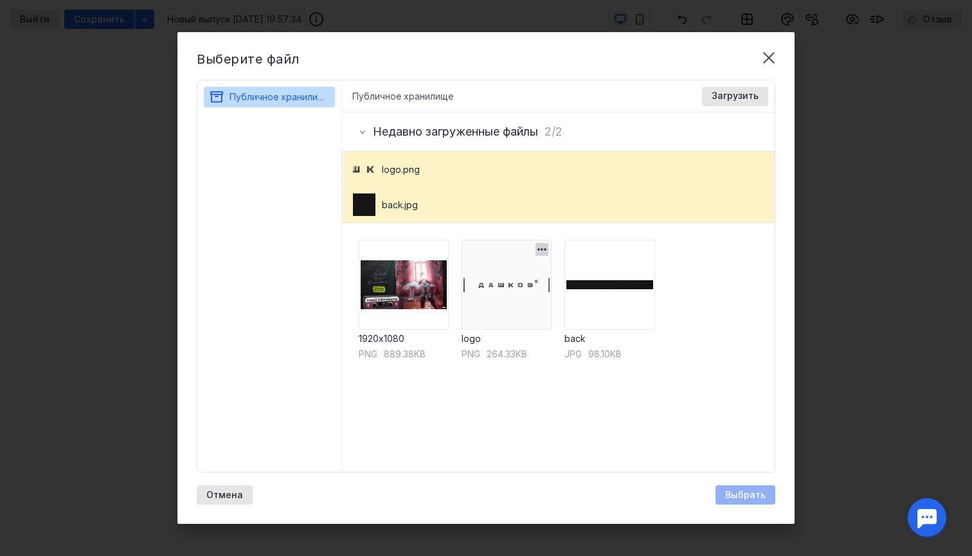
click at [482, 293] on img at bounding box center [507, 285] width 90 height 90
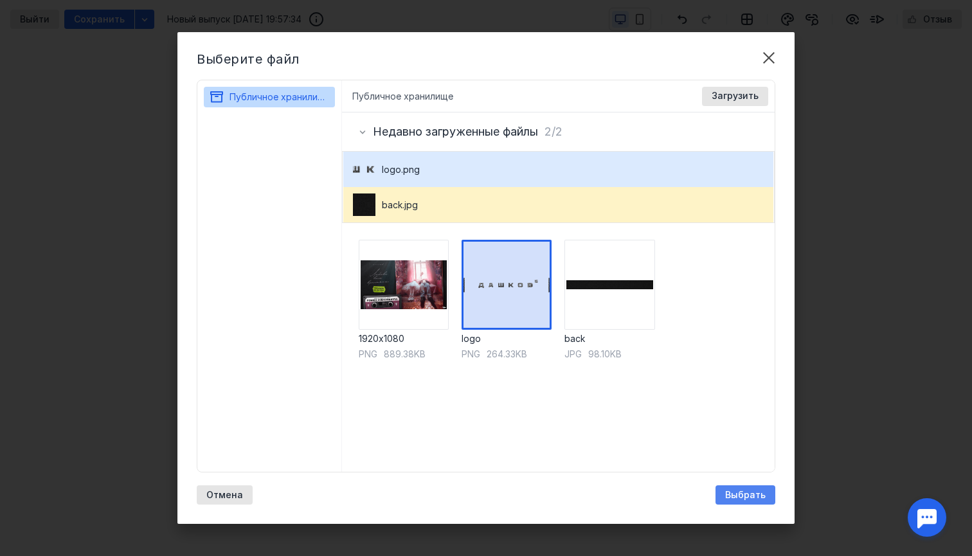
click at [729, 498] on span "Выбрать" at bounding box center [745, 495] width 41 height 11
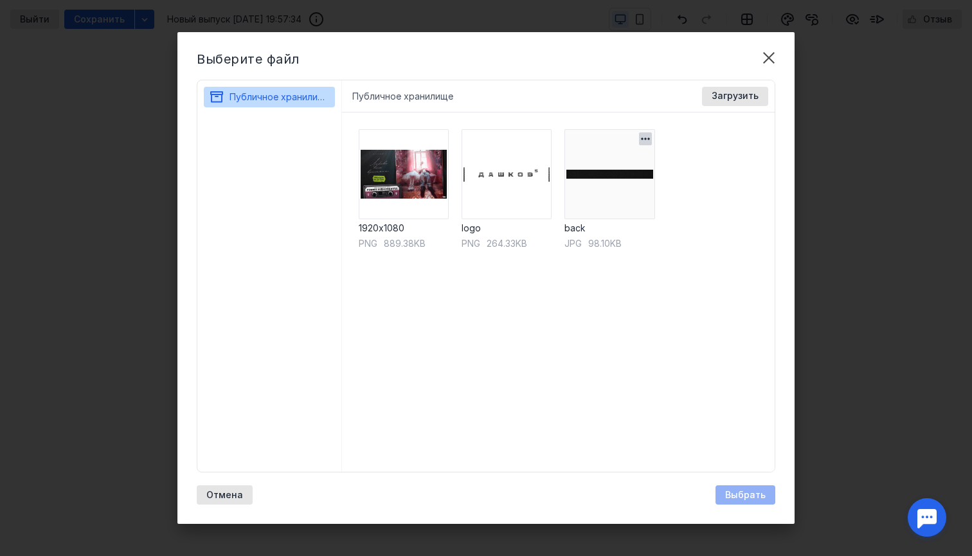
click at [630, 174] on img at bounding box center [610, 174] width 90 height 90
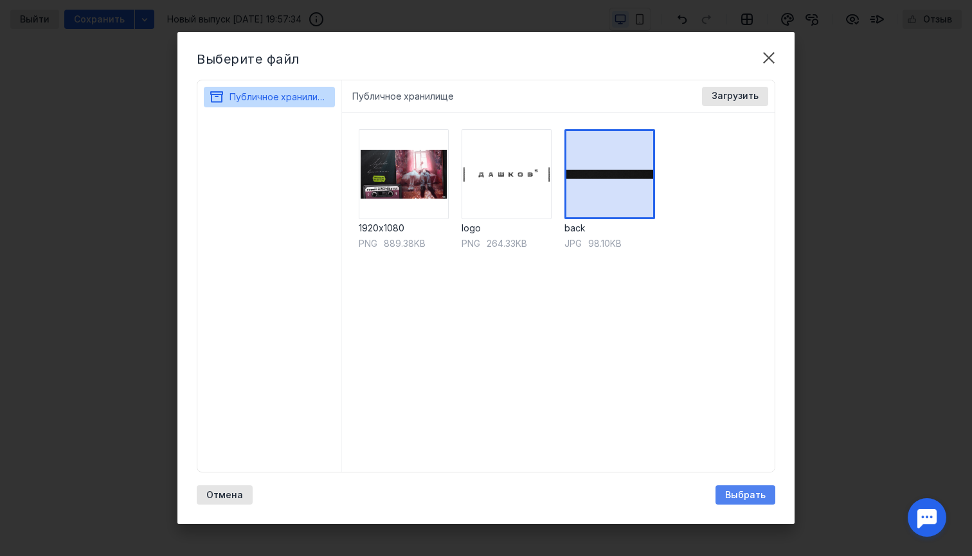
click at [745, 499] on span "Выбрать" at bounding box center [745, 495] width 41 height 11
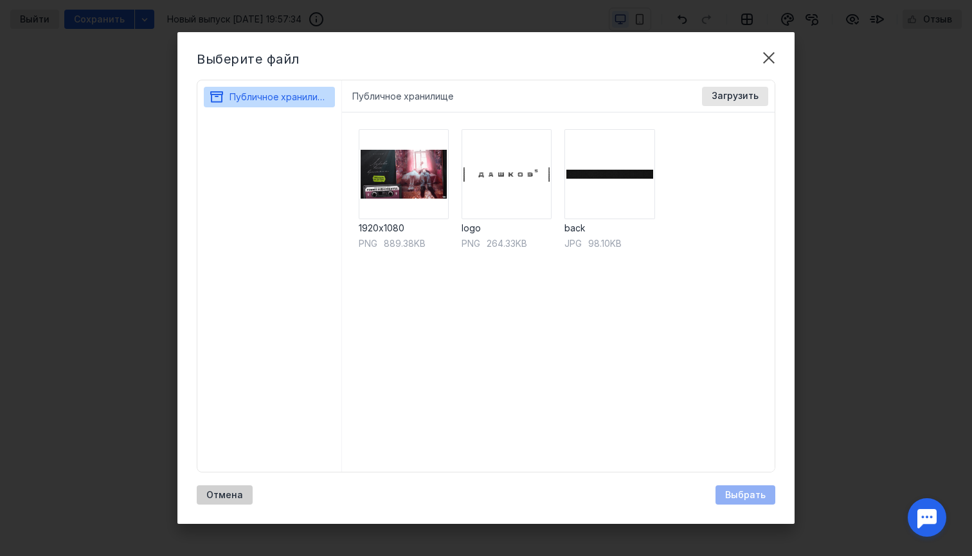
click at [227, 497] on span "Отмена" at bounding box center [224, 495] width 37 height 11
click at [590, 165] on img at bounding box center [610, 174] width 90 height 90
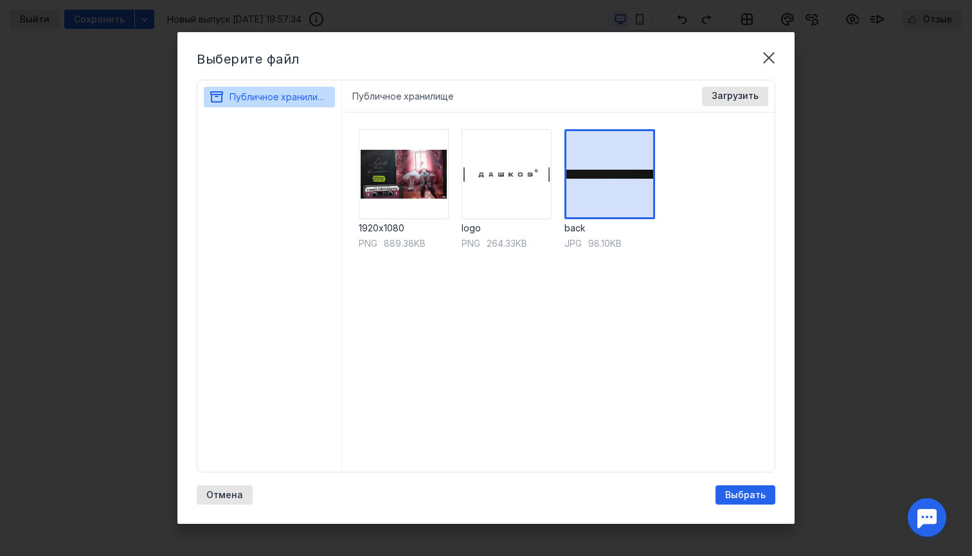
click at [736, 505] on div "Выберите файл Публичное хранилище Публичное хранилище Доступные форматы: Размер…" at bounding box center [485, 278] width 617 height 492
click at [735, 492] on span "Выбрать" at bounding box center [745, 495] width 41 height 11
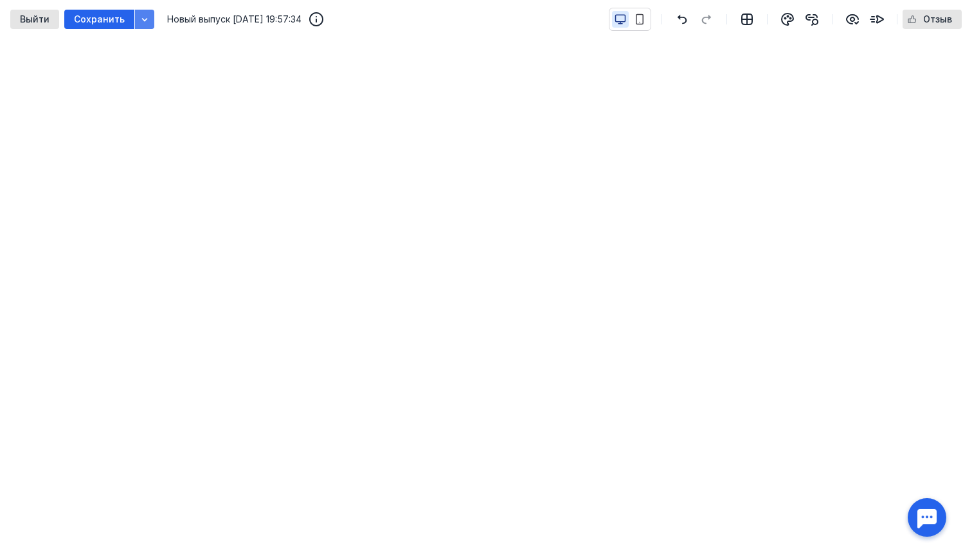
click at [143, 18] on icon "button" at bounding box center [145, 19] width 10 height 10
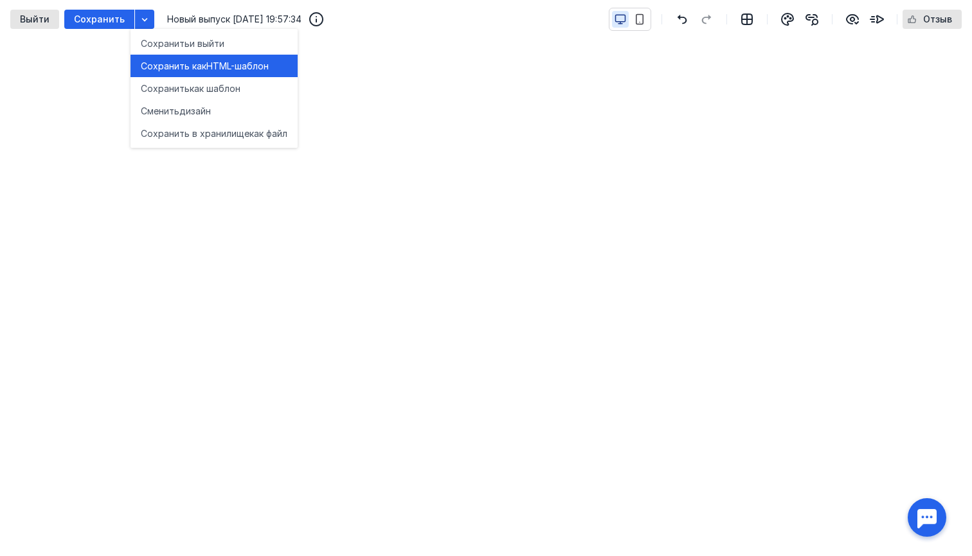
click at [185, 68] on span "Сохранить как" at bounding box center [174, 66] width 66 height 13
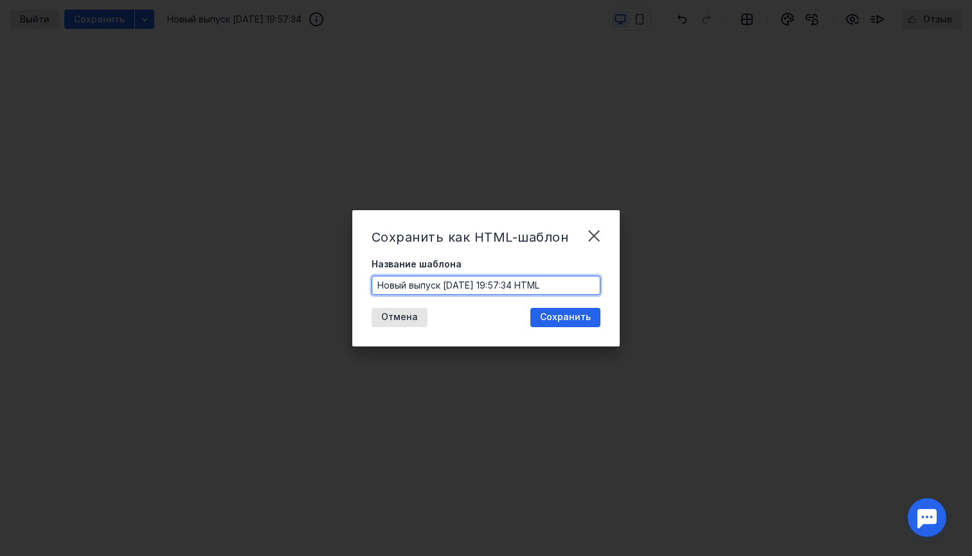
drag, startPoint x: 574, startPoint y: 285, endPoint x: 295, endPoint y: 285, distance: 279.7
click at [295, 285] on div "Сохранить как HTML-шаблон Название шаблона Новый выпуск [DATE] 19:57:34 HTML От…" at bounding box center [486, 278] width 972 height 556
type input "Test"
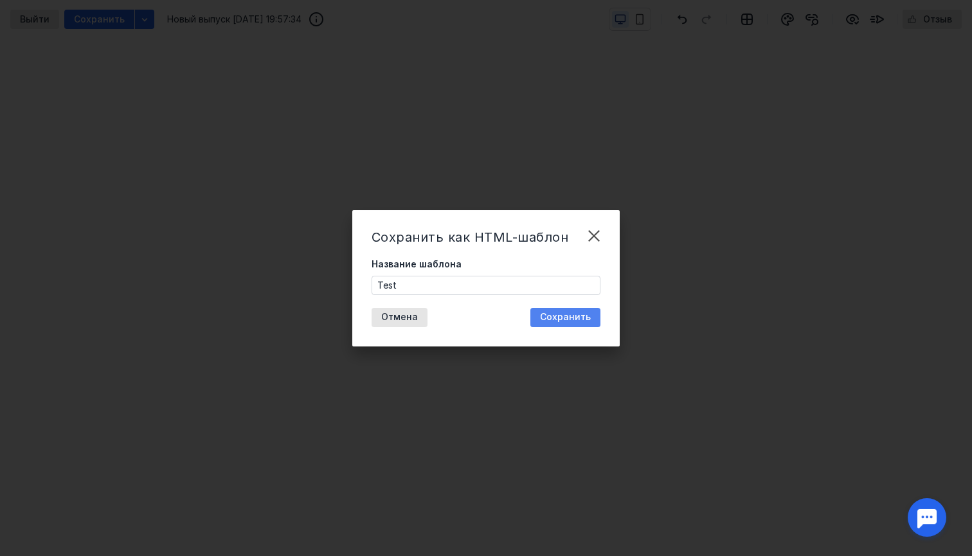
click at [547, 313] on span "Сохранить" at bounding box center [565, 317] width 51 height 11
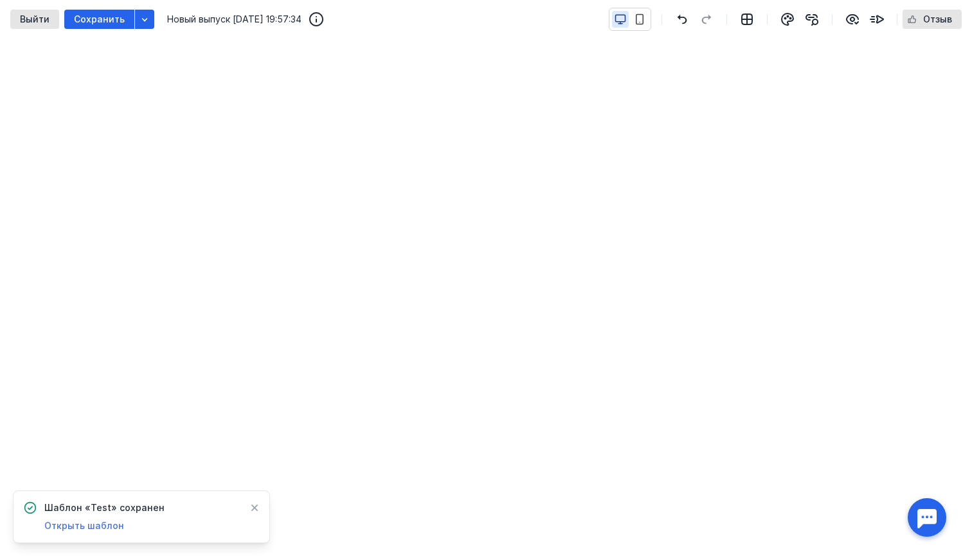
click at [86, 525] on span "Открыть шаблон" at bounding box center [84, 525] width 80 height 11
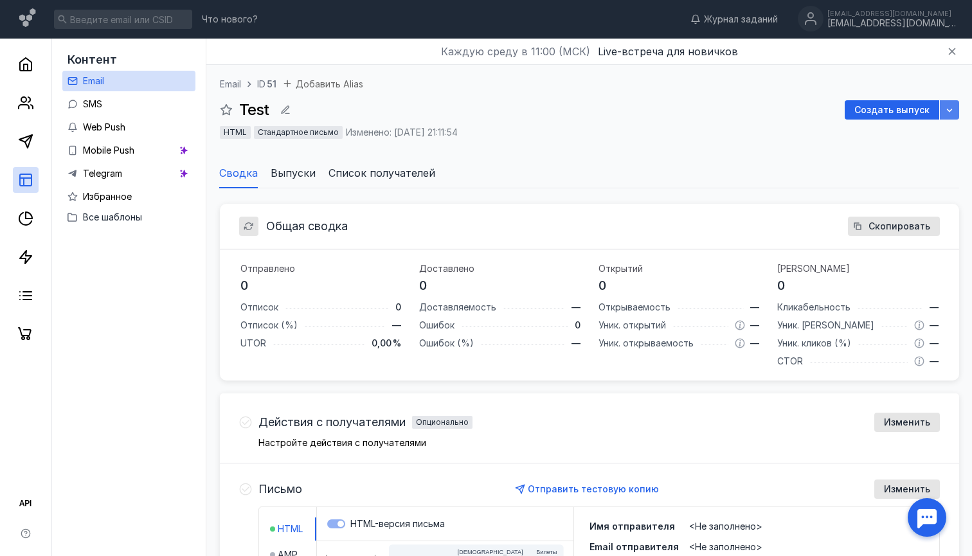
click at [954, 111] on icon "button" at bounding box center [950, 110] width 10 height 10
click at [775, 159] on ul "Сводка Выпуски Список получателей" at bounding box center [589, 173] width 740 height 31
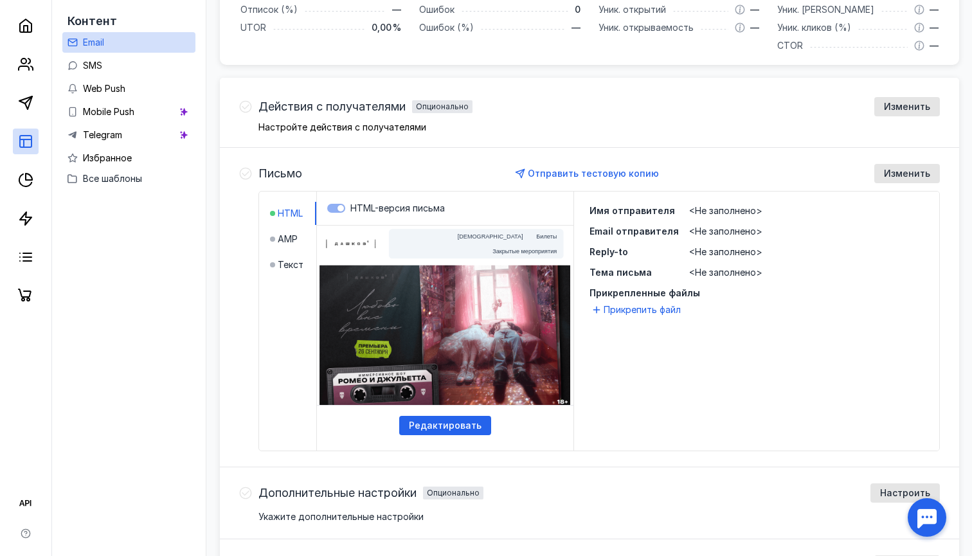
scroll to position [332, 0]
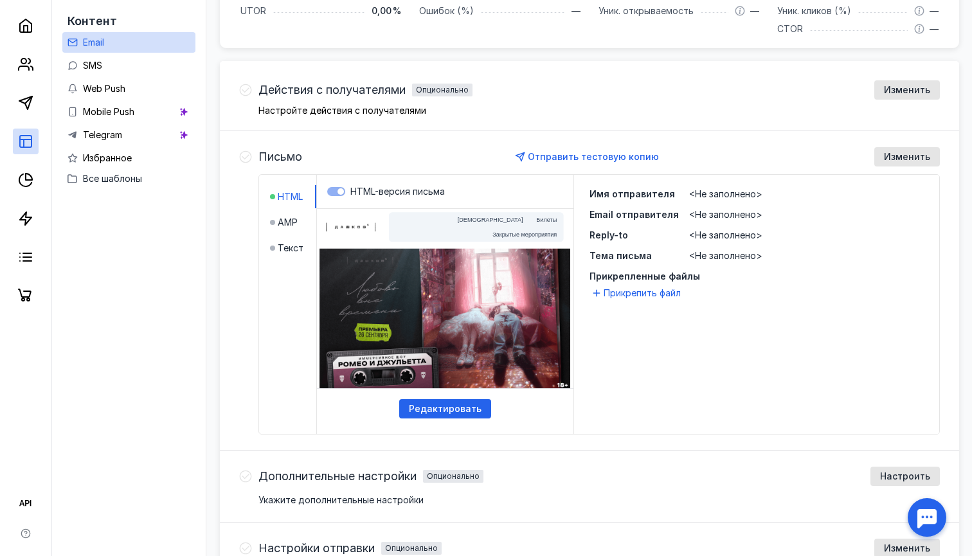
click at [334, 189] on label "HTML-версия письма" at bounding box center [445, 191] width 236 height 13
click at [374, 189] on span "HTML-версия письма" at bounding box center [397, 191] width 95 height 11
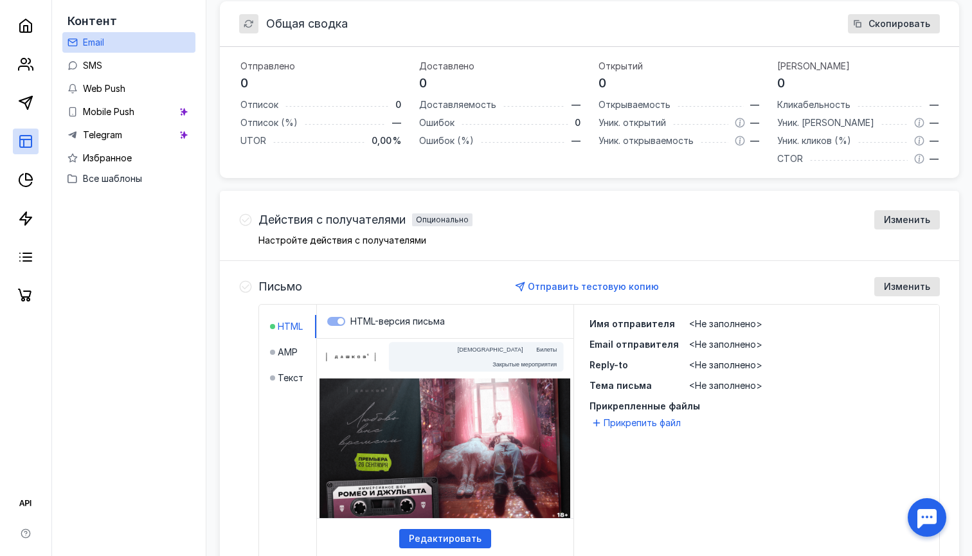
scroll to position [212, 0]
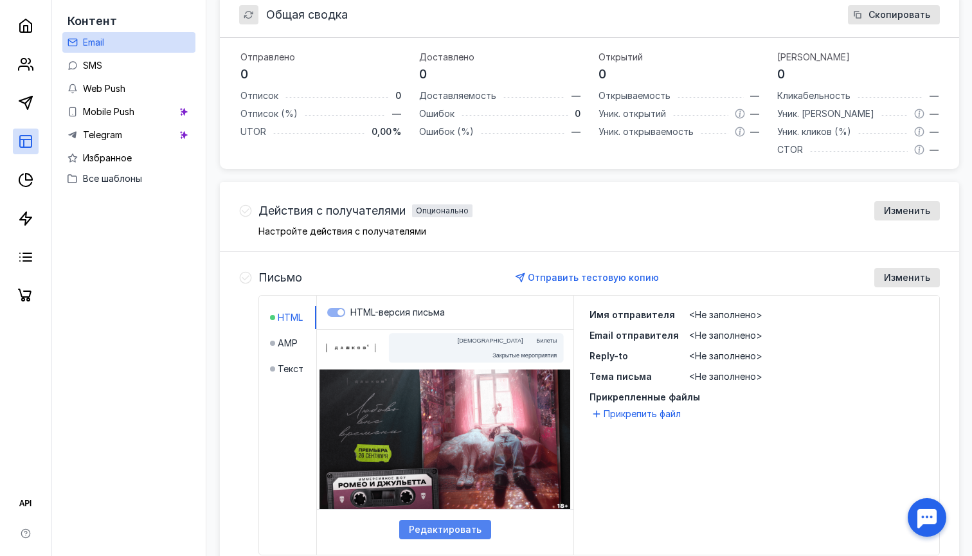
click at [467, 530] on span "Редактировать" at bounding box center [445, 530] width 73 height 11
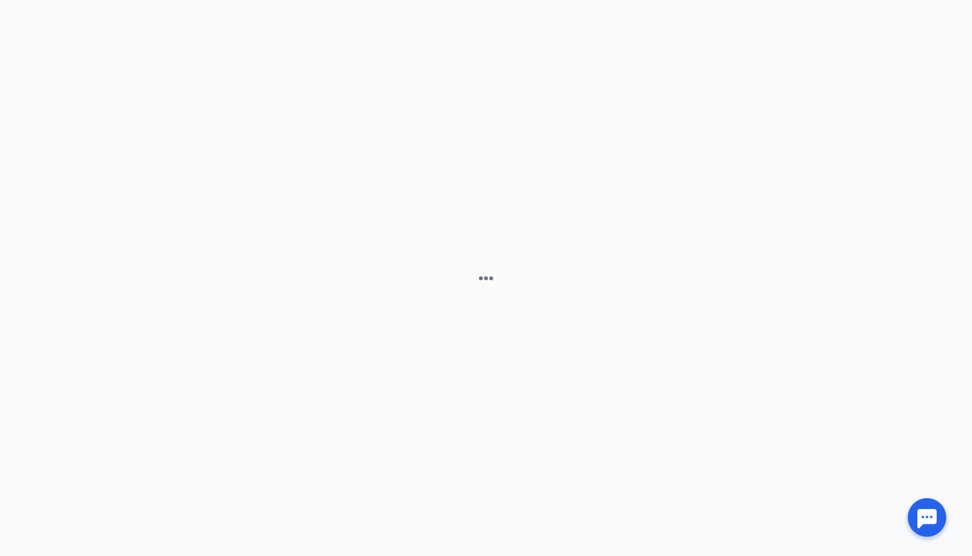
scroll to position [11, 0]
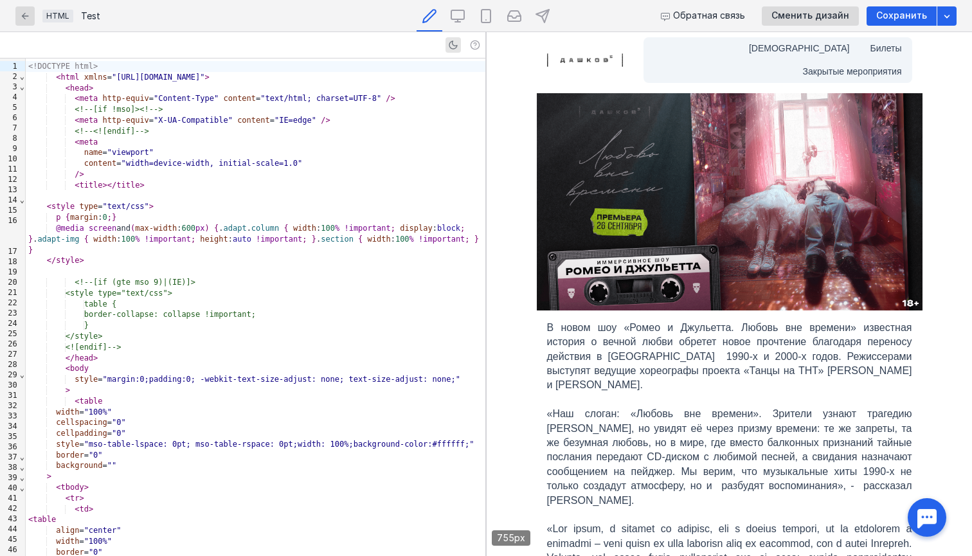
click at [345, 130] on div "<!--<![endif]-->" at bounding box center [256, 131] width 460 height 11
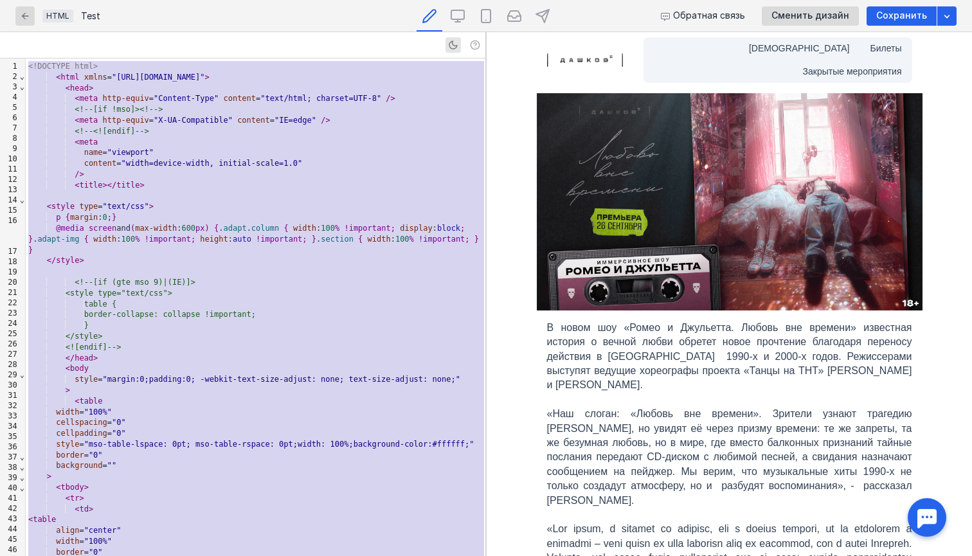
copy div "<!DOCTYPE html> < html xmlns = "[URL][DOMAIN_NAME]" > < head > < meta http-equi…"
click at [360, 173] on div "/>" at bounding box center [256, 174] width 460 height 11
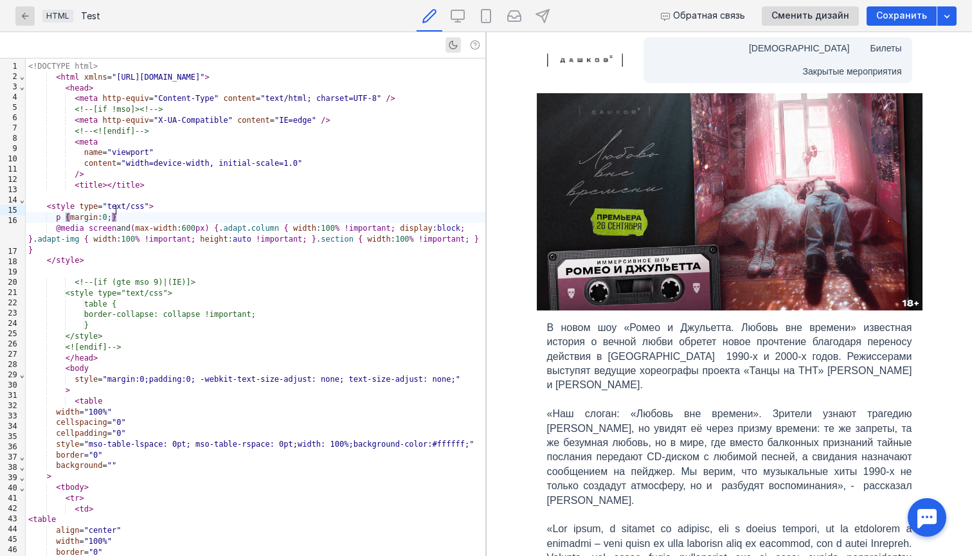
click at [135, 212] on div "p { margin : 0 ; }" at bounding box center [256, 217] width 460 height 11
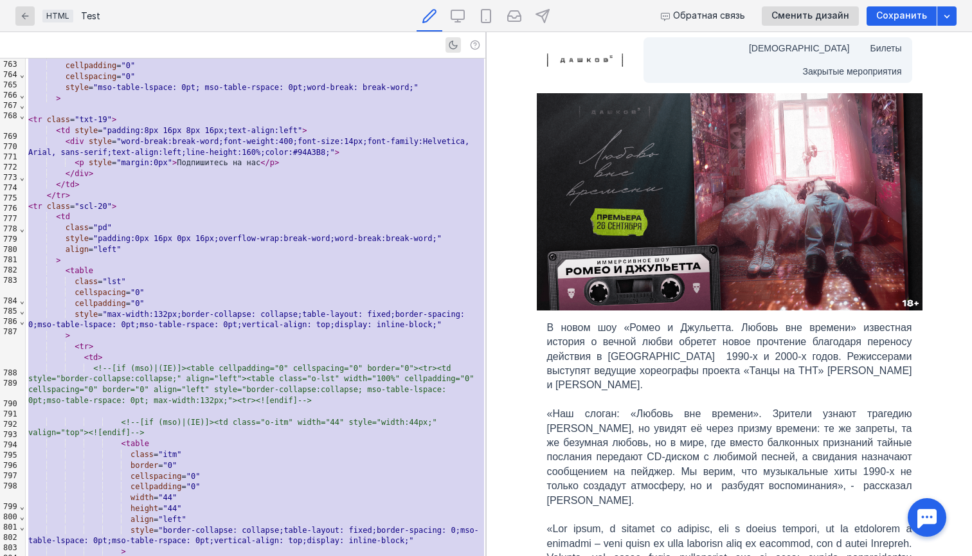
scroll to position [8532, 0]
click at [658, 43] on td "[DEMOGRAPHIC_DATA] Билеты Закрытые мероприятия" at bounding box center [778, 60] width 269 height 46
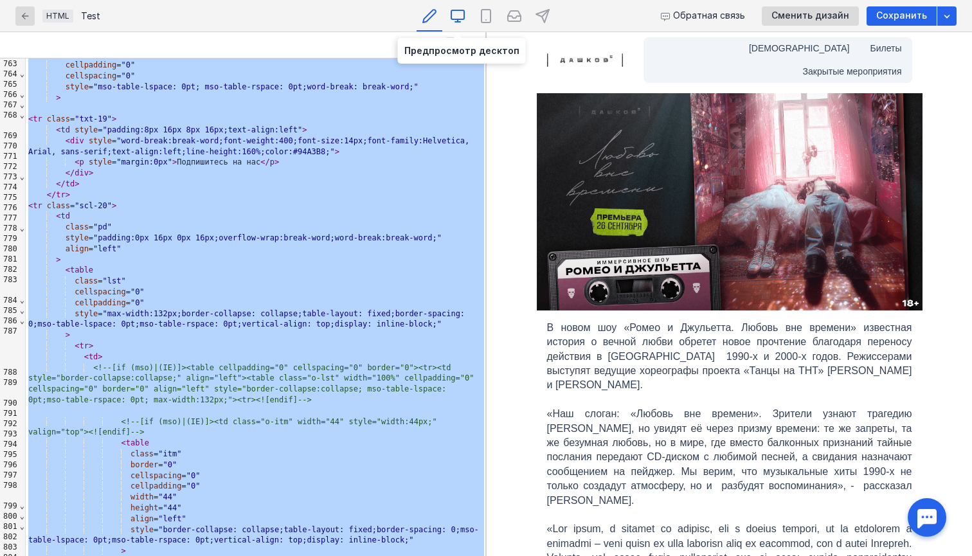
click at [457, 15] on icon at bounding box center [457, 15] width 15 height 15
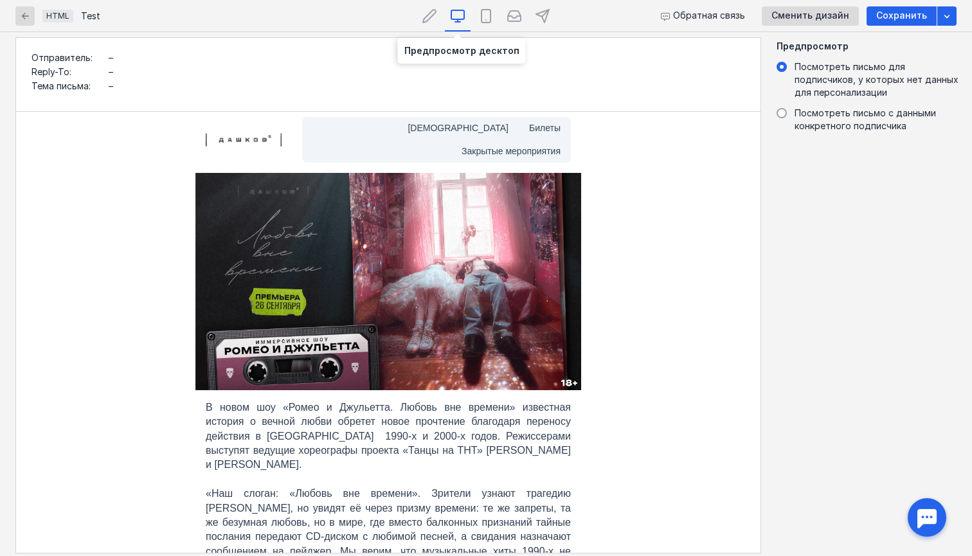
scroll to position [0, 0]
click at [488, 19] on icon at bounding box center [485, 15] width 15 height 15
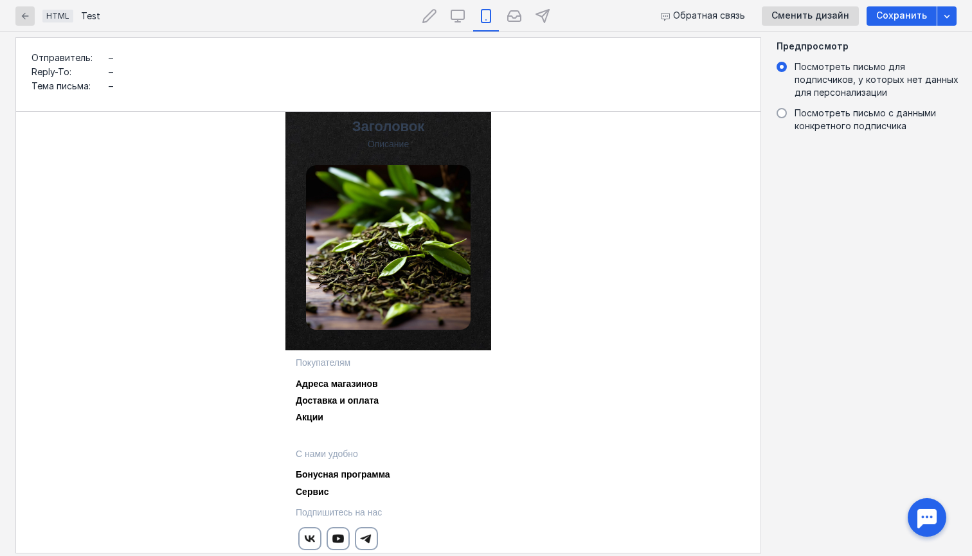
scroll to position [1103, 0]
click at [458, 14] on icon at bounding box center [457, 15] width 15 height 15
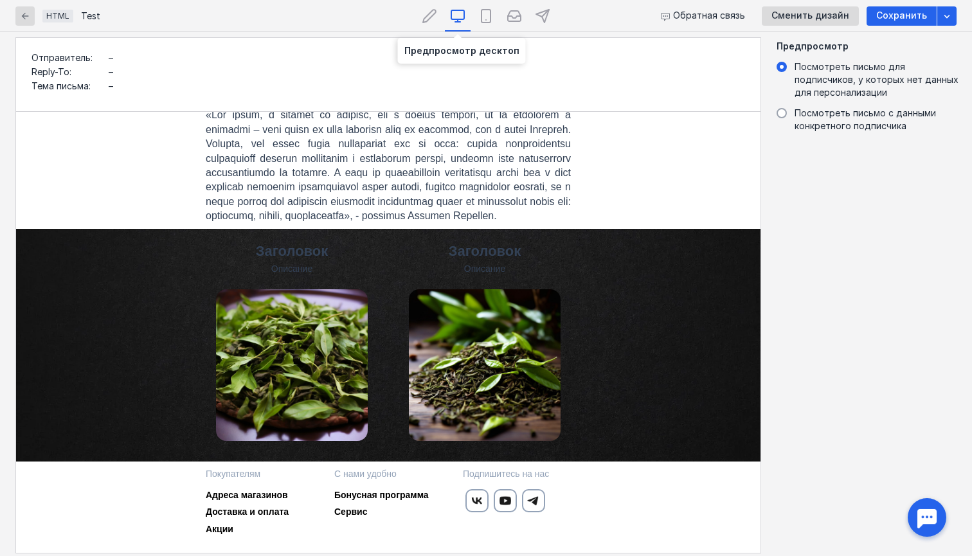
scroll to position [464, 0]
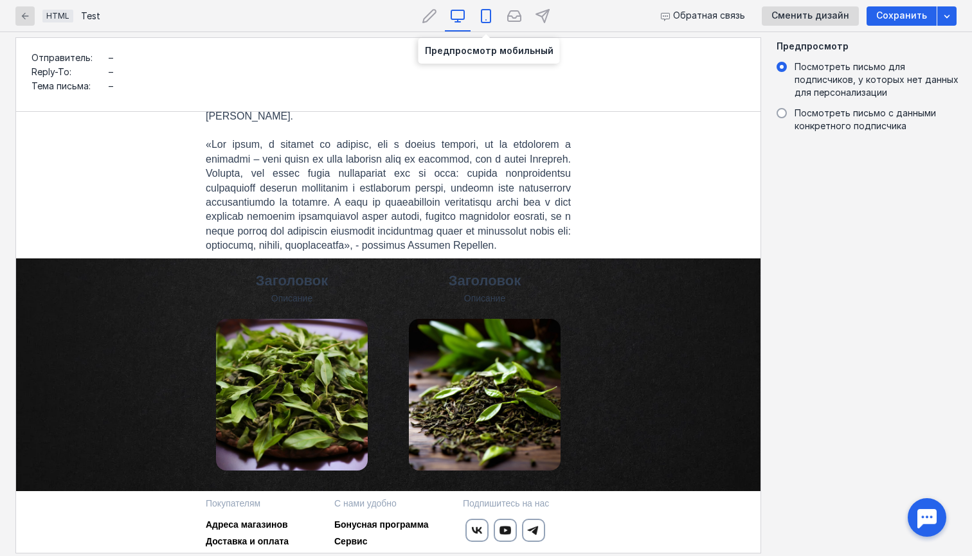
click at [478, 12] on icon at bounding box center [485, 15] width 15 height 15
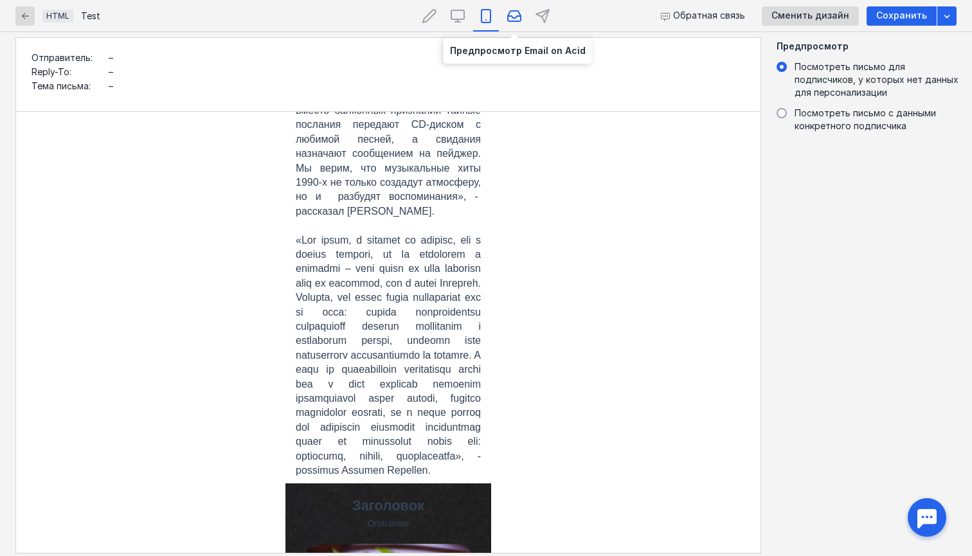
click at [512, 24] on div at bounding box center [515, 16] width 26 height 32
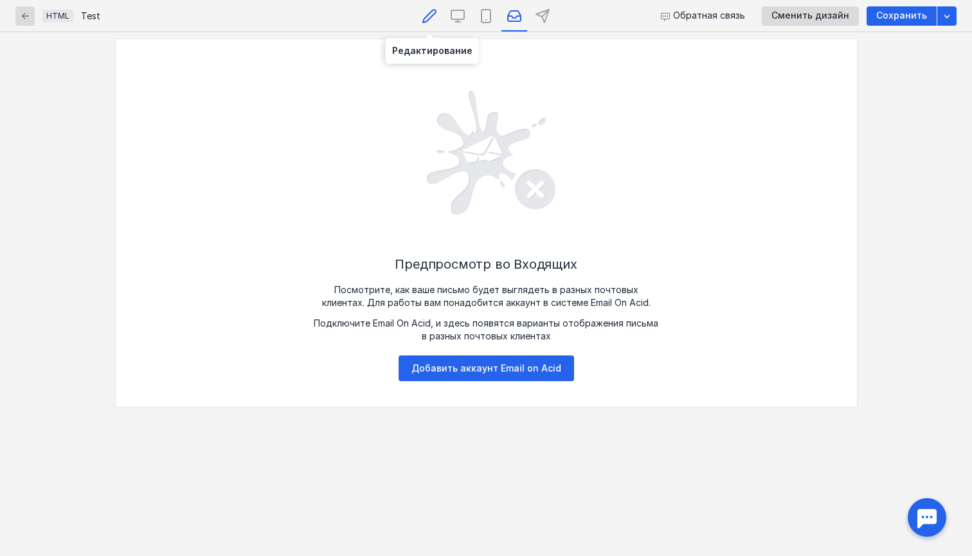
click at [422, 19] on icon at bounding box center [429, 15] width 15 height 15
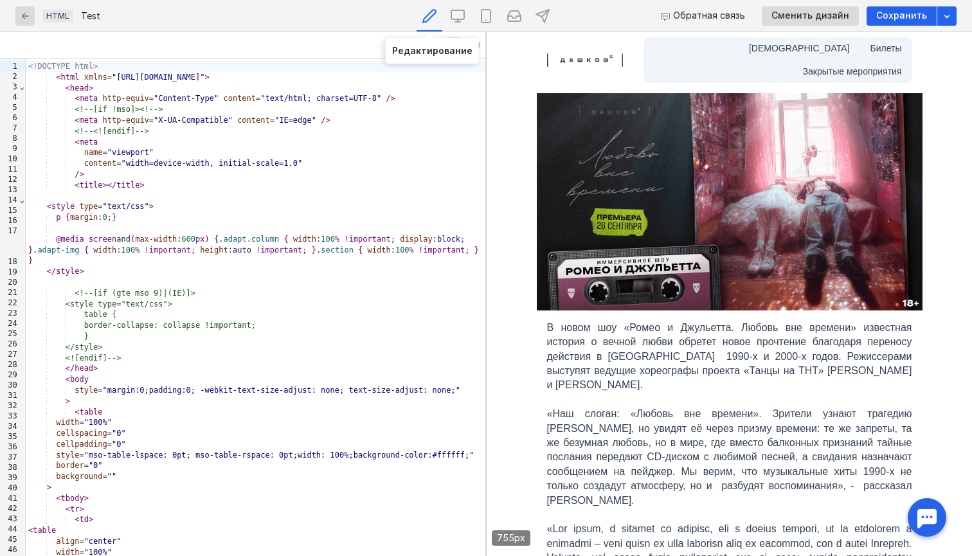
scroll to position [0, 0]
click at [309, 151] on div "name = "viewport"" at bounding box center [256, 152] width 460 height 11
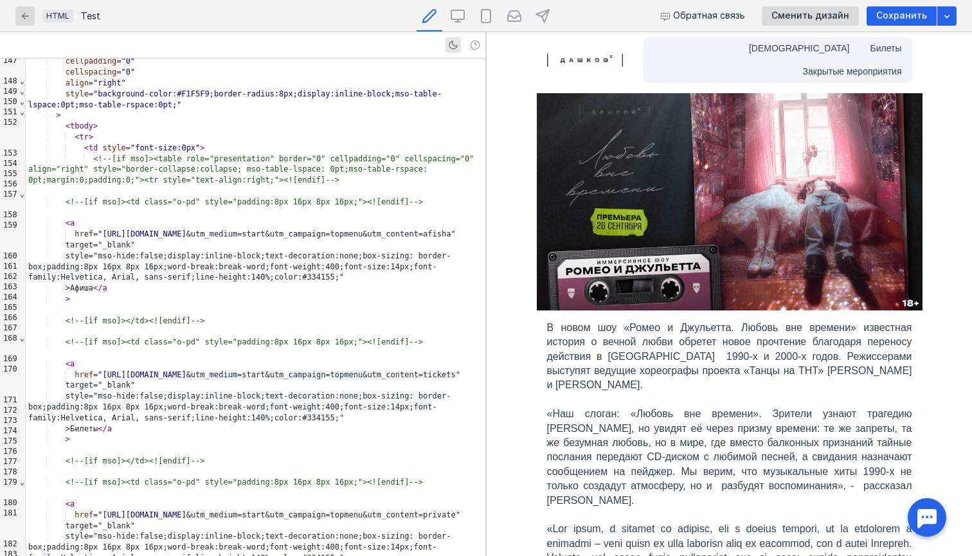
scroll to position [1562, 0]
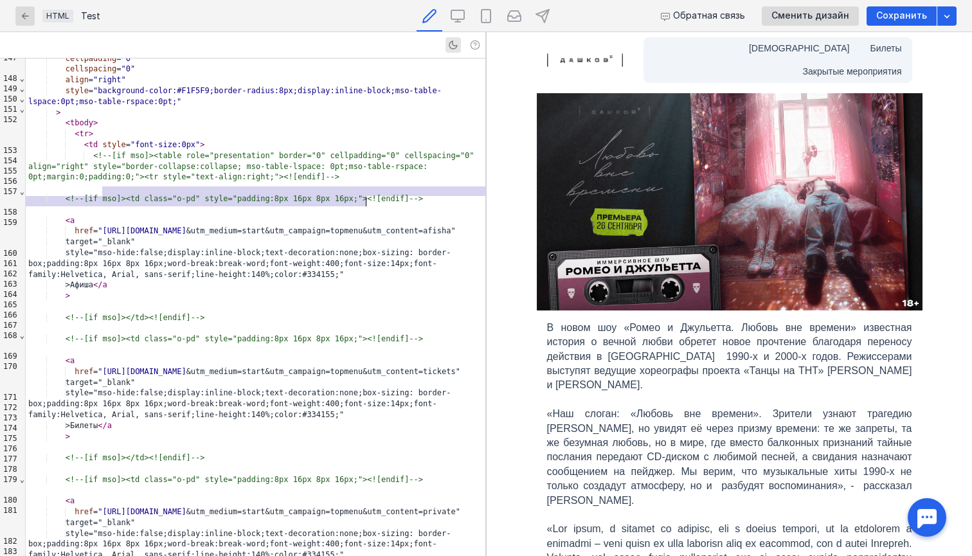
drag, startPoint x: 102, startPoint y: 193, endPoint x: 365, endPoint y: 203, distance: 263.2
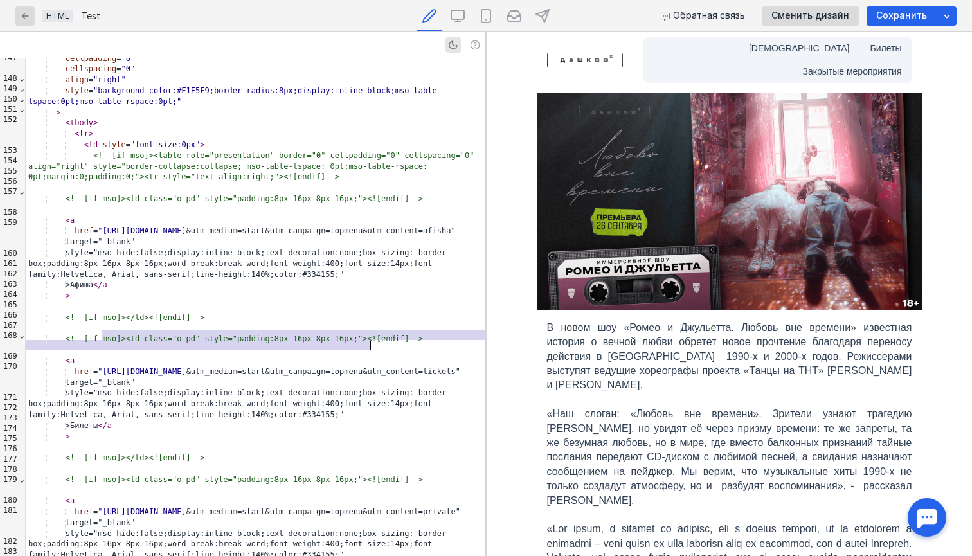
drag, startPoint x: 103, startPoint y: 334, endPoint x: 370, endPoint y: 342, distance: 267.6
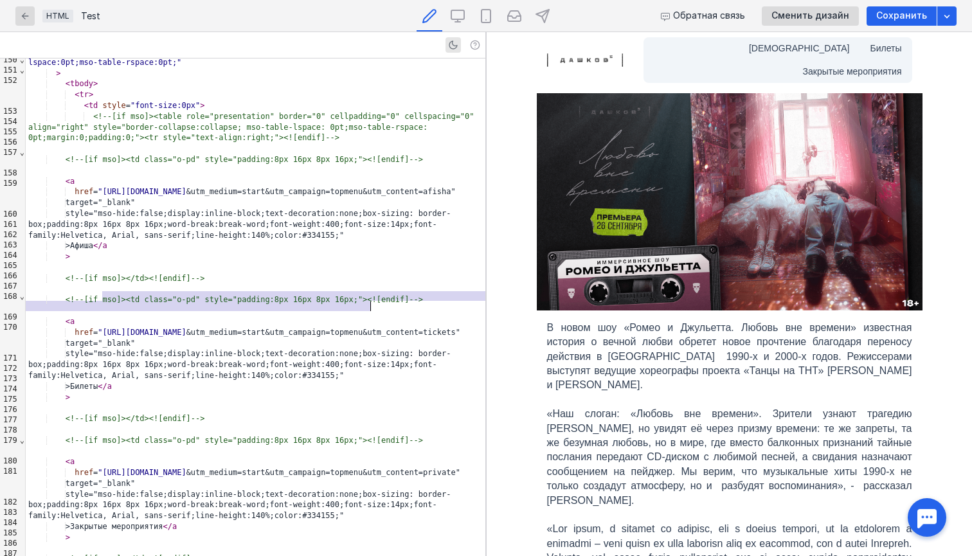
scroll to position [1687, 0]
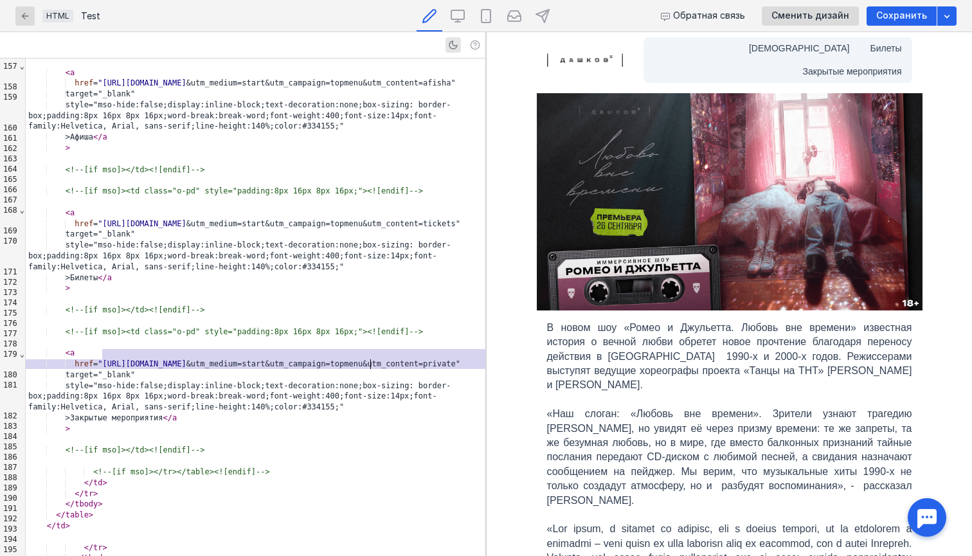
drag, startPoint x: 101, startPoint y: 352, endPoint x: 370, endPoint y: 365, distance: 269.7
click at [370, 364] on div "href = "[URL][DOMAIN_NAME] &utm_medium=start&utm_campaign=topmenu&utm_content=p…" at bounding box center [256, 364] width 460 height 11
click at [286, 348] on div "< a" at bounding box center [256, 353] width 460 height 11
drag, startPoint x: 369, startPoint y: 366, endPoint x: 102, endPoint y: 356, distance: 267.0
click at [102, 359] on div "href = "[URL][DOMAIN_NAME] &utm_medium=start&utm_campaign=topmenu&utm_content=p…" at bounding box center [256, 364] width 460 height 11
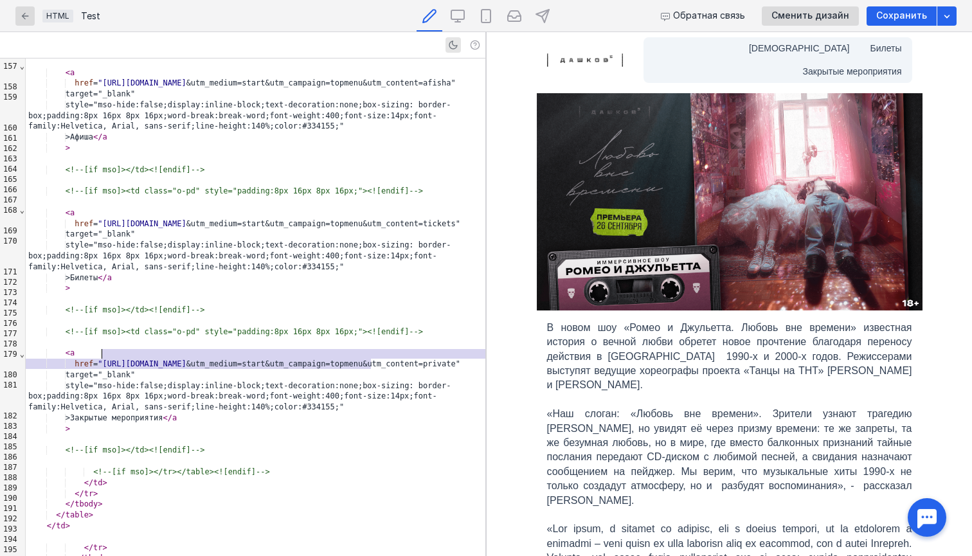
copy div "[URL][DOMAIN_NAME] &utm_medium=start&utm_campaign=topmenu&utm_content=private"
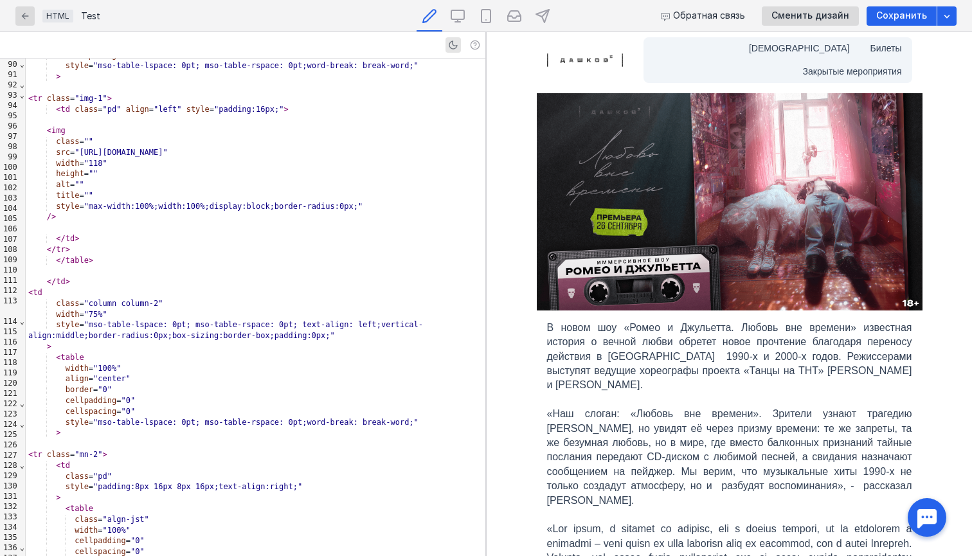
scroll to position [927, 0]
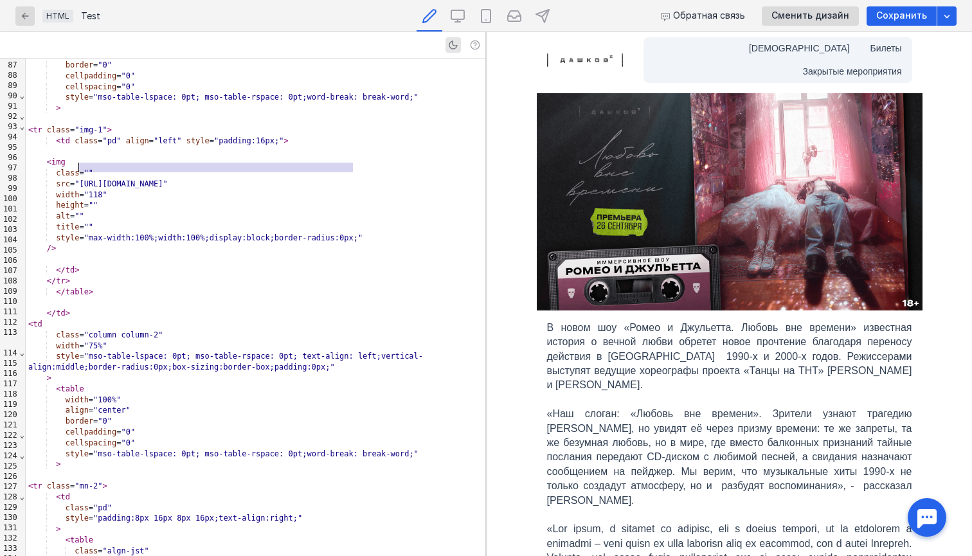
drag, startPoint x: 351, startPoint y: 166, endPoint x: 79, endPoint y: 165, distance: 272.0
click at [79, 179] on span ""[URL][DOMAIN_NAME]"" at bounding box center [121, 183] width 93 height 9
copy span "[URL][DOMAIN_NAME]"
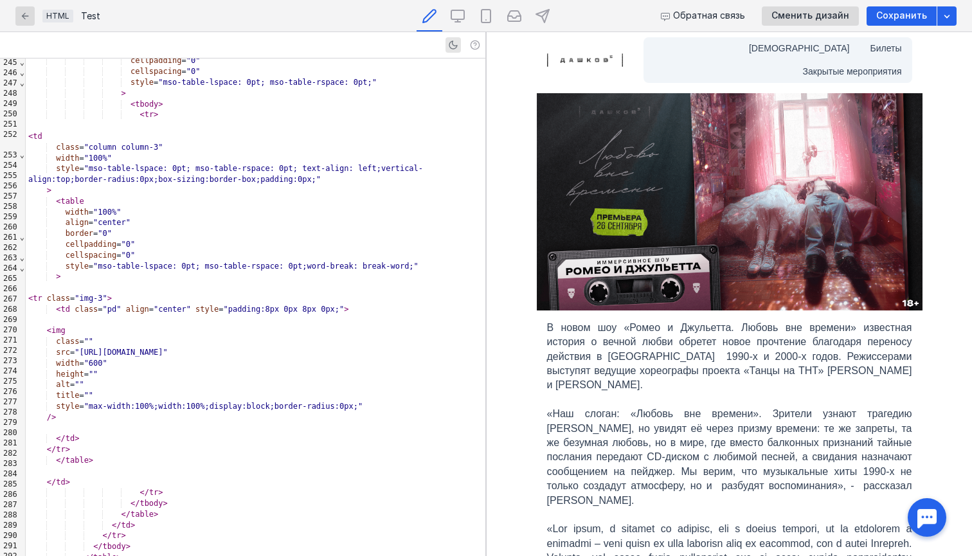
scroll to position [2698, 0]
drag, startPoint x: 78, startPoint y: 308, endPoint x: 395, endPoint y: 308, distance: 317.0
click at [168, 349] on span ""[URL][DOMAIN_NAME]"" at bounding box center [121, 353] width 93 height 9
copy span "[URL][DOMAIN_NAME]"
